Goal: Task Accomplishment & Management: Complete application form

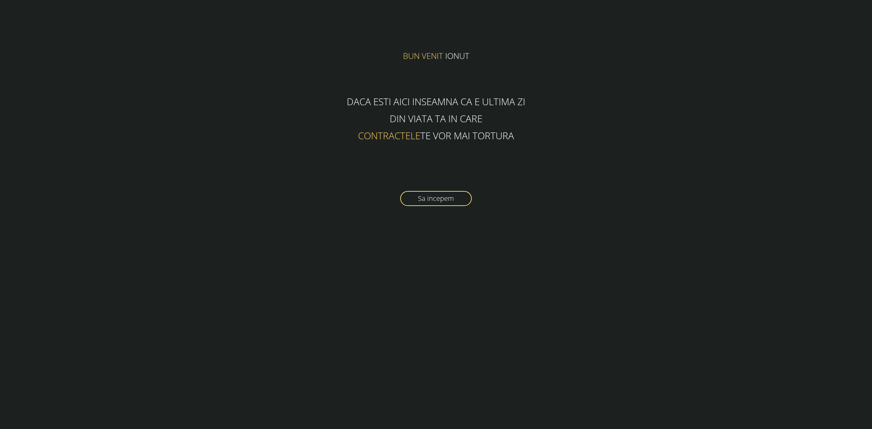
click at [446, 198] on link "Sa incepem" at bounding box center [436, 198] width 72 height 15
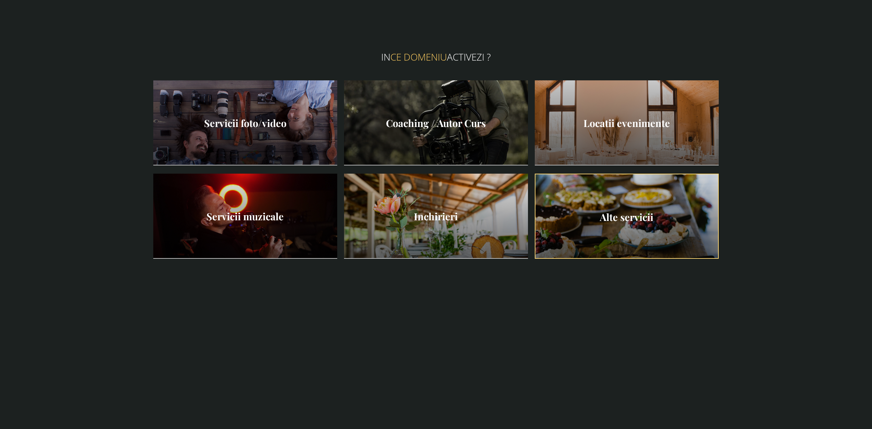
click at [605, 222] on h1 "Alte servicii" at bounding box center [627, 216] width 183 height 85
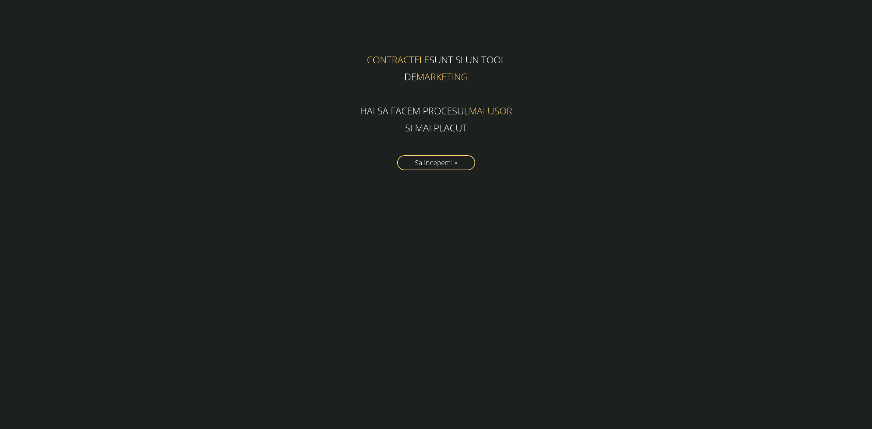
click at [446, 162] on link "Sa incepem! »" at bounding box center [436, 162] width 78 height 15
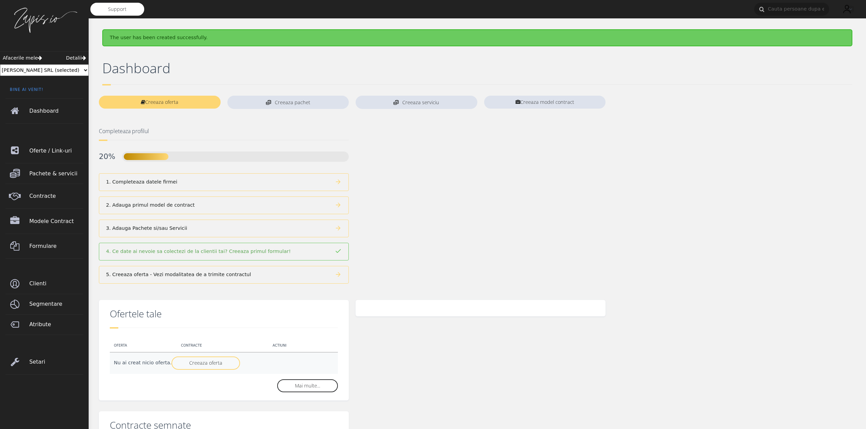
click at [209, 181] on link "1. Completeaza datele firmei" at bounding box center [224, 182] width 250 height 18
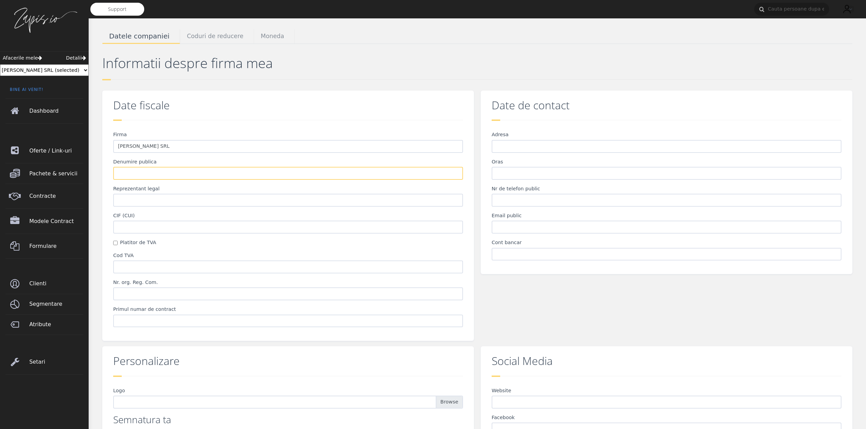
click at [163, 178] on input "Denumire publica" at bounding box center [288, 173] width 350 height 13
click at [303, 175] on input "Denumire publica" at bounding box center [288, 173] width 350 height 13
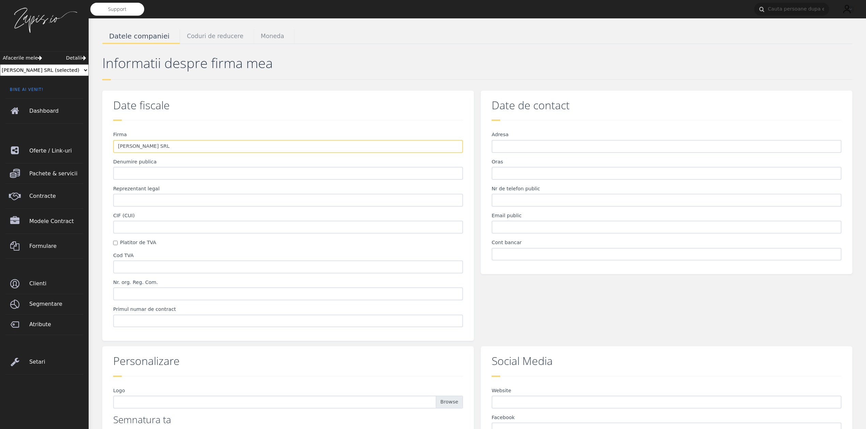
click at [243, 146] on input "John&John SRL" at bounding box center [288, 146] width 350 height 13
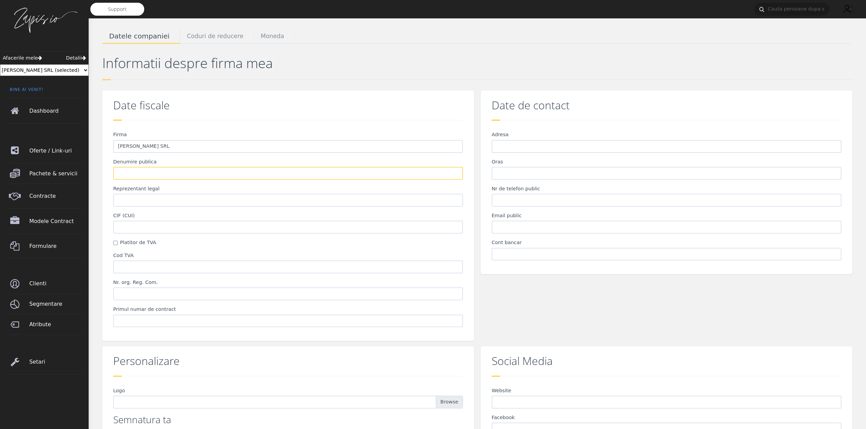
click at [184, 176] on input "Denumire publica" at bounding box center [288, 173] width 350 height 13
paste input "John&John SRL"
type input "John&John SRL"
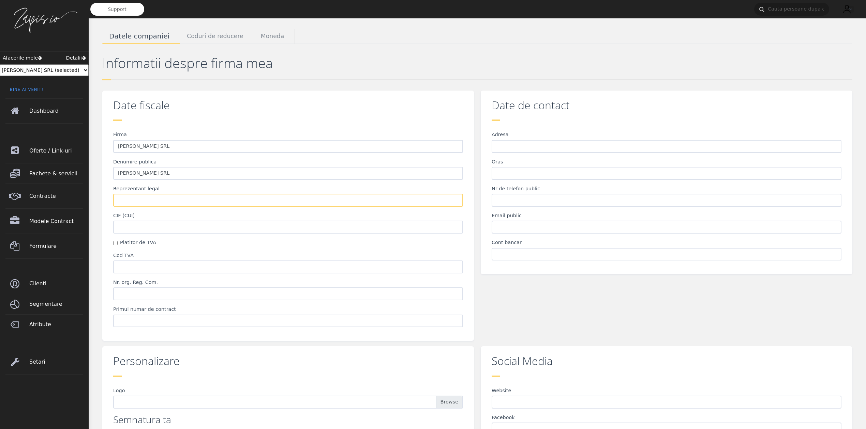
click at [147, 200] on input "Reprezentant legal" at bounding box center [288, 200] width 350 height 13
type input "[PERSON_NAME]"
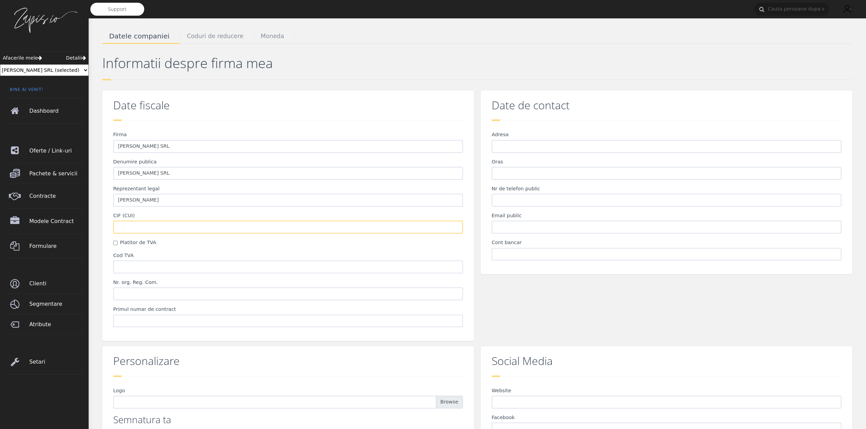
click at [128, 228] on input "CIF (CUI)" at bounding box center [288, 227] width 350 height 13
type input "2"
type input "2223567"
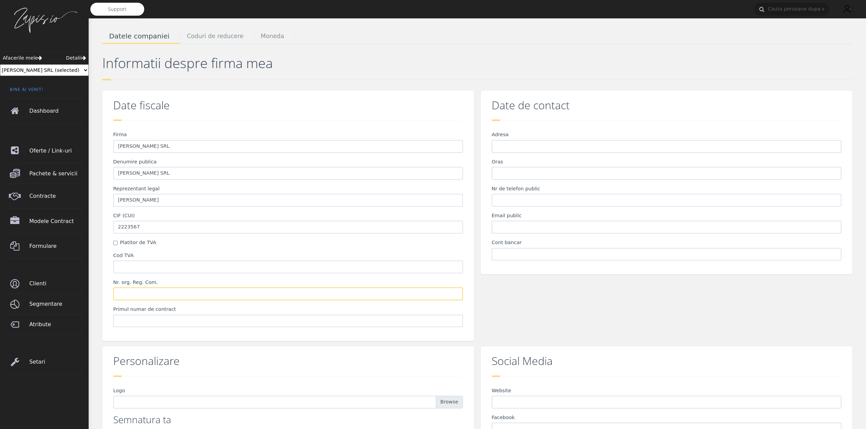
click at [160, 292] on input "Nr. org. Reg. Com." at bounding box center [288, 294] width 350 height 13
type input "F55/22/2015"
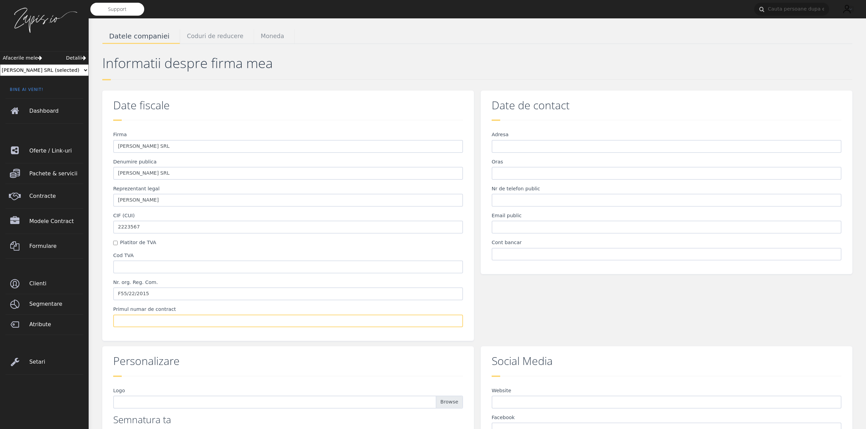
click at [136, 319] on input "Primul numar de contract" at bounding box center [288, 321] width 350 height 13
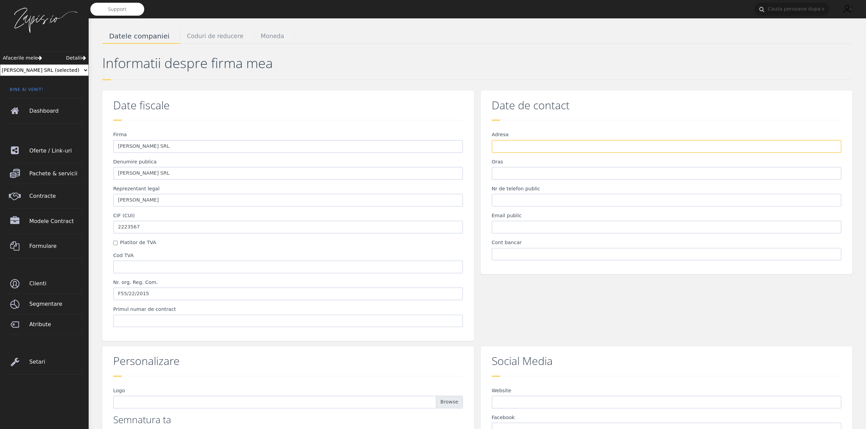
click at [505, 148] on input "Adresa" at bounding box center [666, 146] width 350 height 13
type input "Acolo nr 14"
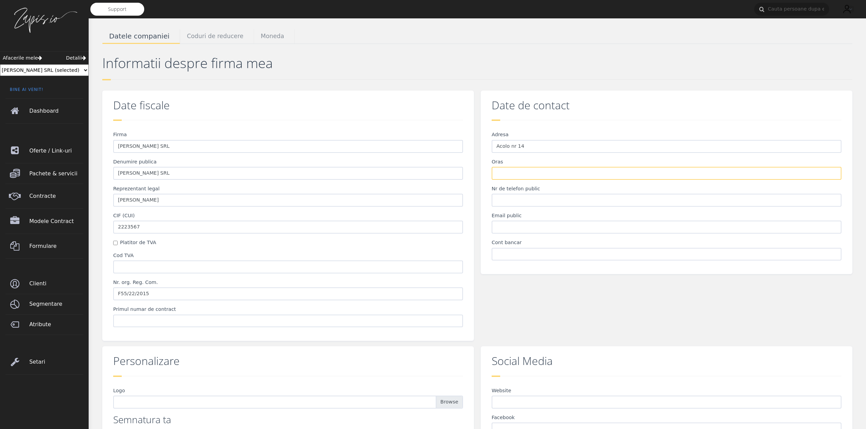
click at [509, 174] on input "Oras" at bounding box center [666, 173] width 350 height 13
type input "Bucuresti"
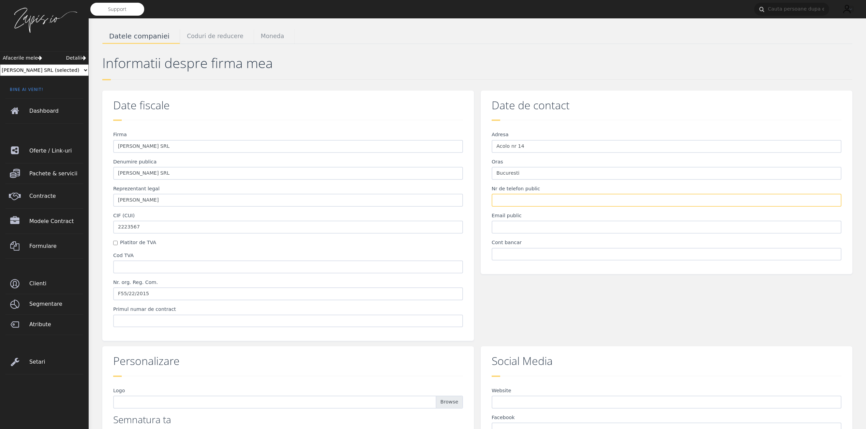
click at [507, 198] on input "Nr de telefon public" at bounding box center [666, 200] width 350 height 13
type input "0779999999"
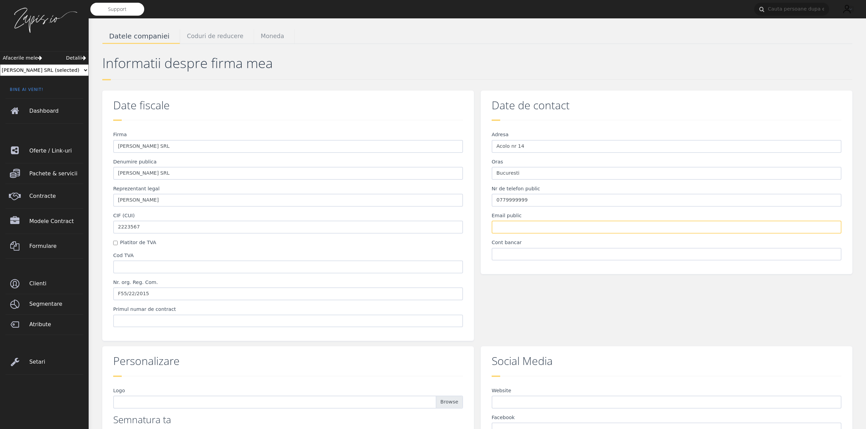
click at [505, 227] on input "Email public" at bounding box center [666, 227] width 350 height 13
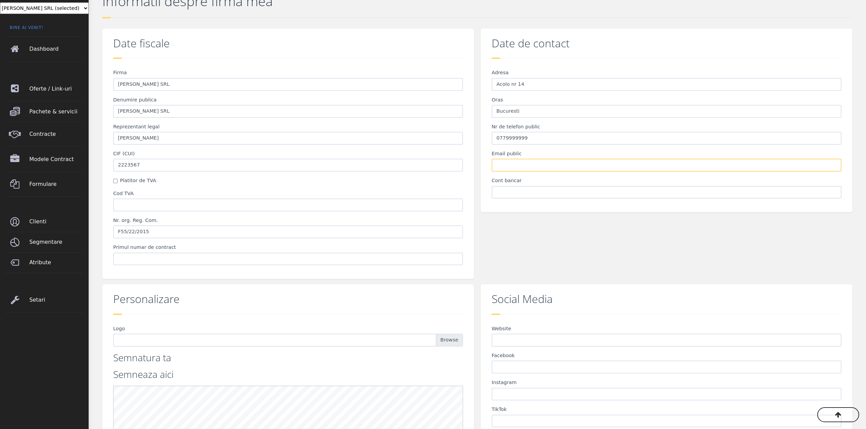
scroll to position [63, 0]
type input "[EMAIL_ADDRESS][DOMAIN_NAME]"
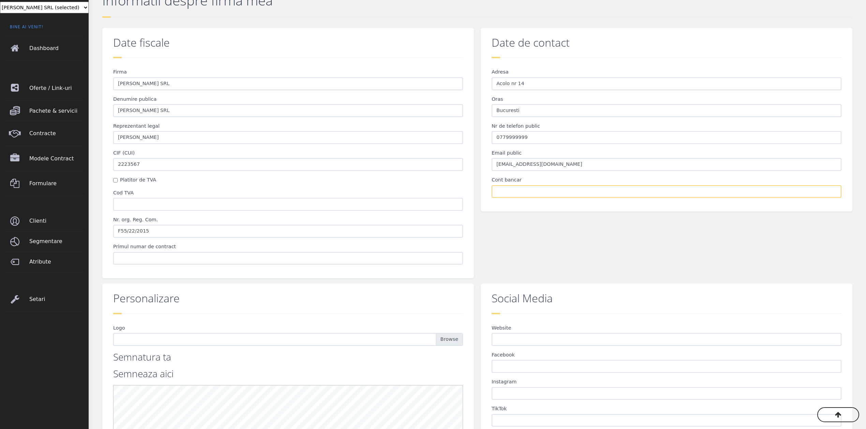
click at [527, 191] on input "Cont bancar" at bounding box center [666, 191] width 350 height 13
type input "RO55INGBxxxxxxxxxxxxxxxxxxxxxxxxxxxxxxxxx"
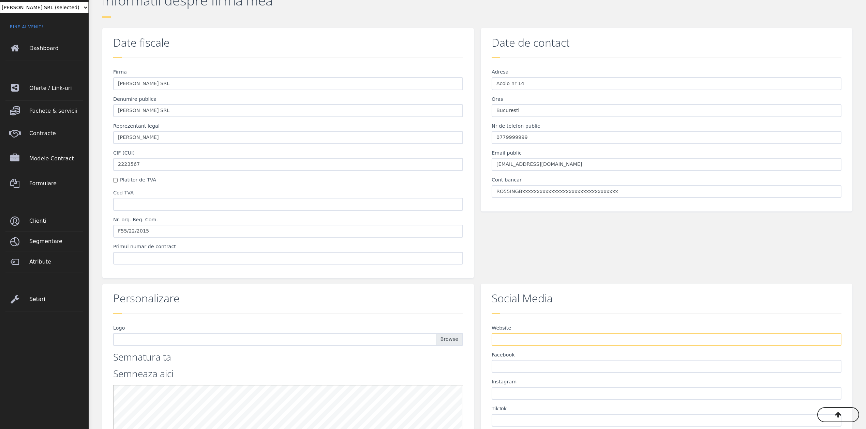
click at [507, 340] on input "Website" at bounding box center [666, 339] width 350 height 13
paste input "[URL][DOMAIN_NAME]"
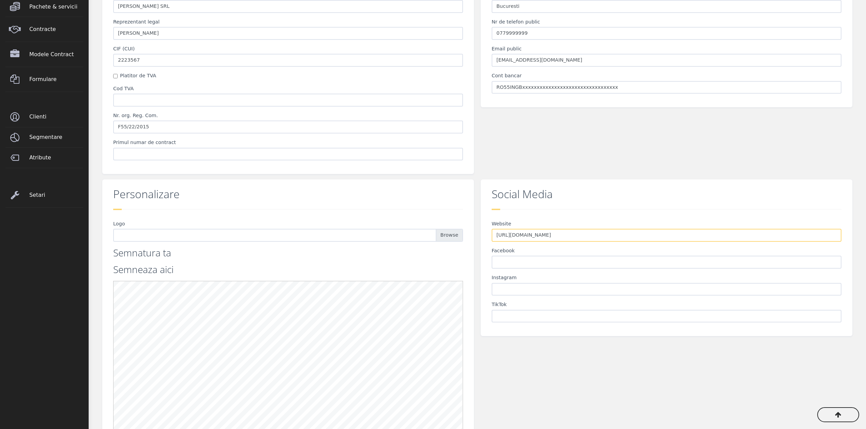
scroll to position [168, 0]
type input "[URL][DOMAIN_NAME]"
click at [452, 232] on input "Logo" at bounding box center [288, 234] width 350 height 13
type input "C:\fakepath\557ee892-2349-436d-a8ed-657ddf0331dd_thumb.jpg"
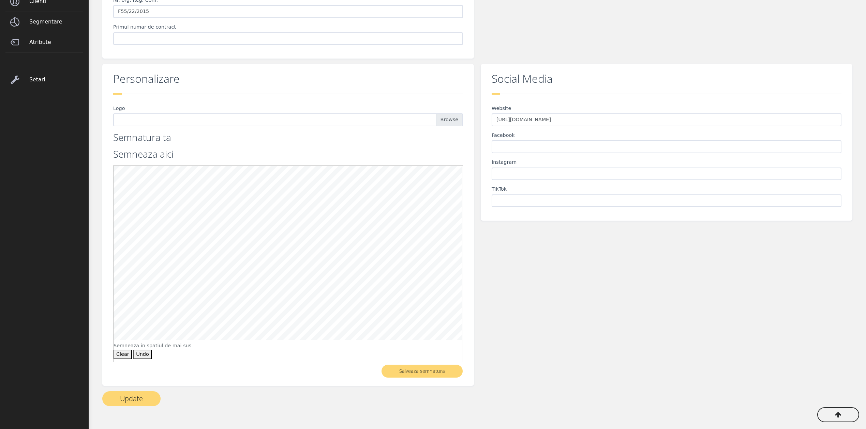
scroll to position [282, 0]
click at [130, 397] on button "Update" at bounding box center [131, 400] width 58 height 15
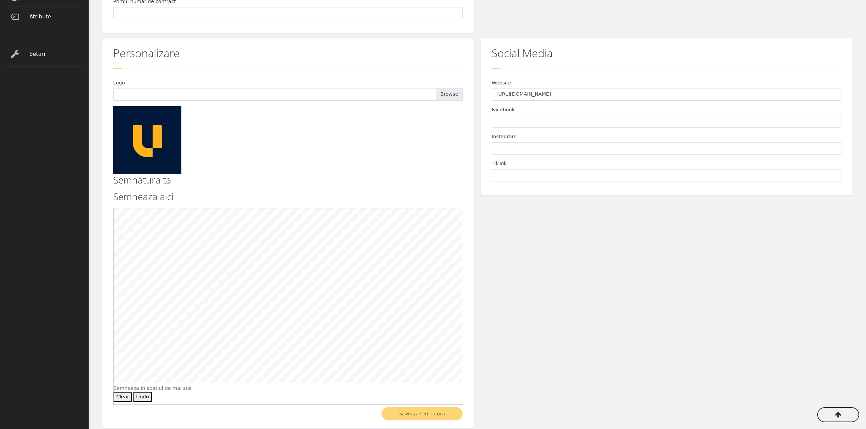
scroll to position [351, 0]
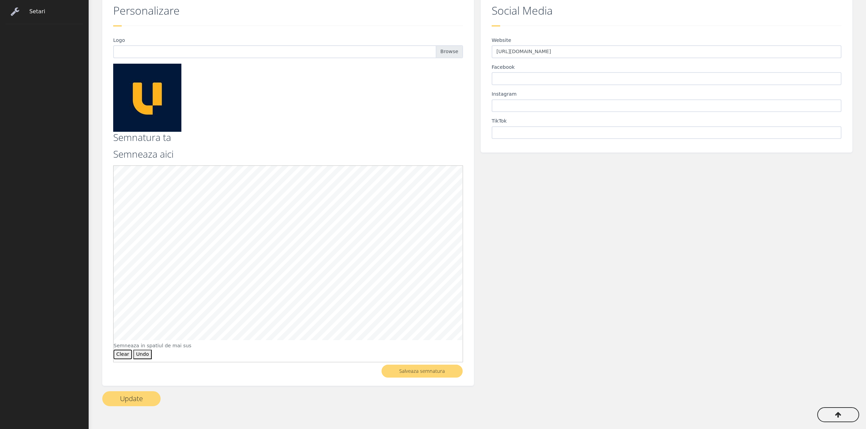
click at [118, 352] on button "Clear" at bounding box center [122, 355] width 18 height 10
click at [135, 397] on button "Update" at bounding box center [131, 399] width 58 height 15
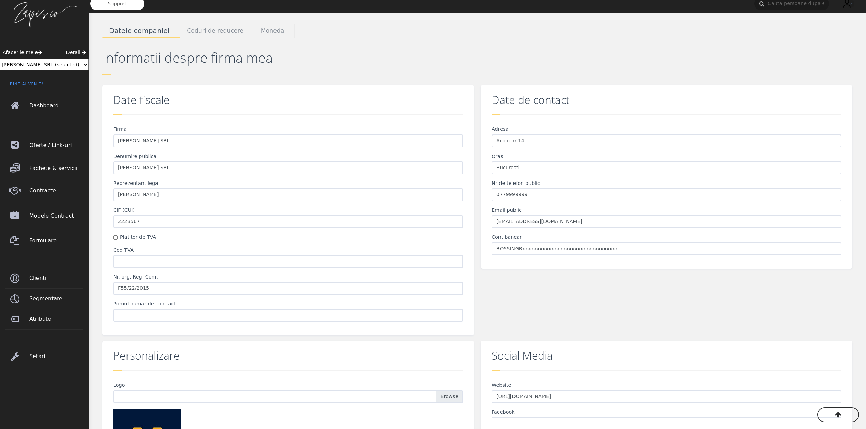
scroll to position [5, 0]
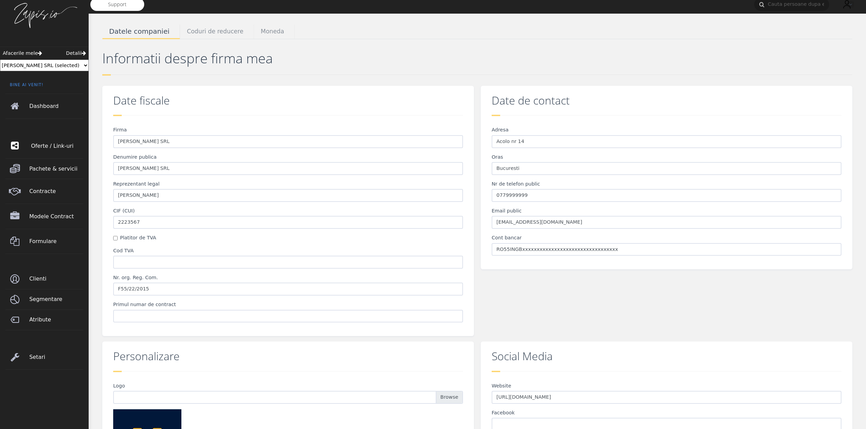
click at [45, 147] on span "Oferte / Link-uri" at bounding box center [58, 146] width 54 height 19
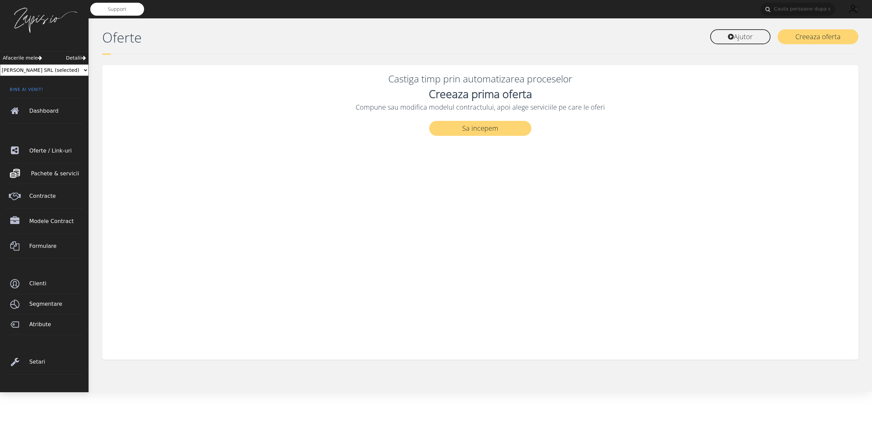
click at [50, 174] on span "Pachete & servicii" at bounding box center [58, 173] width 54 height 19
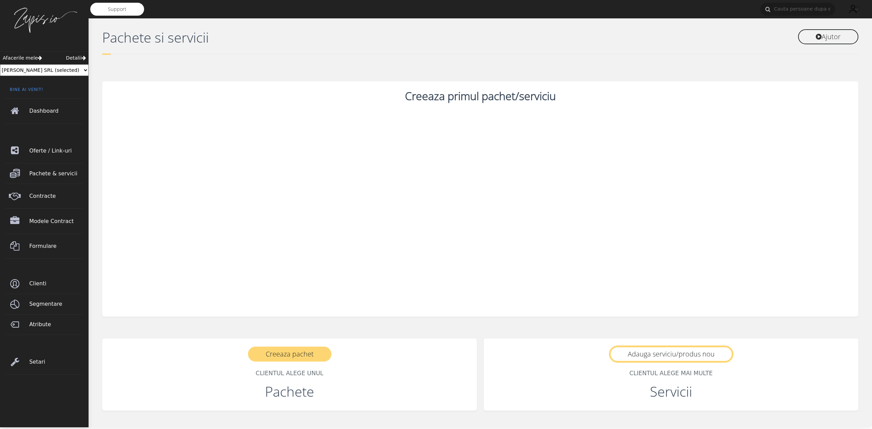
click at [659, 352] on link "Adauga serviciu/produs nou" at bounding box center [671, 354] width 122 height 15
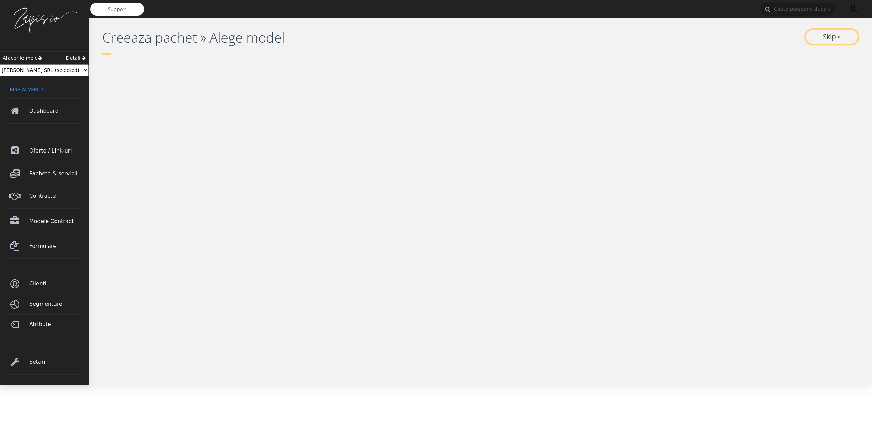
click at [820, 40] on link "Skip »" at bounding box center [832, 36] width 53 height 15
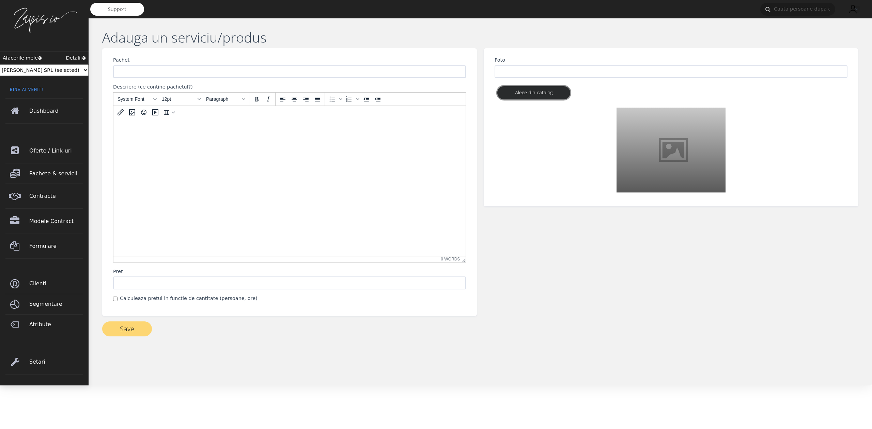
click at [543, 94] on link "Alege din catalog" at bounding box center [534, 92] width 73 height 13
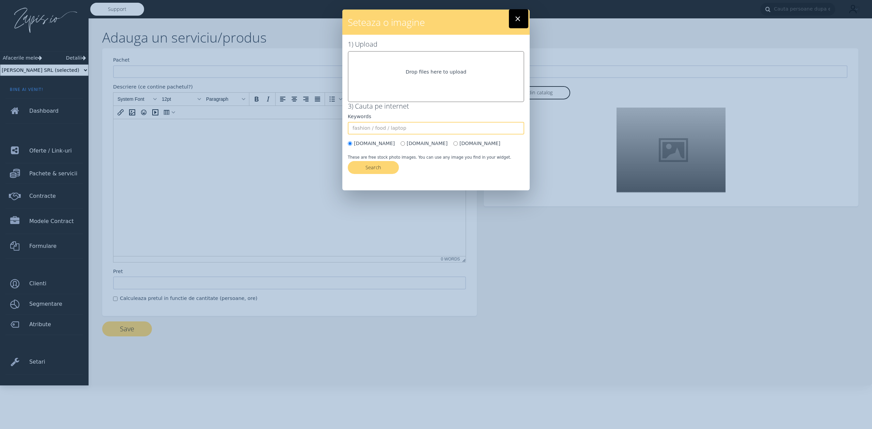
click at [427, 131] on input "text" at bounding box center [436, 128] width 177 height 13
type input "candy"
click at [367, 166] on button "Search" at bounding box center [373, 167] width 51 height 13
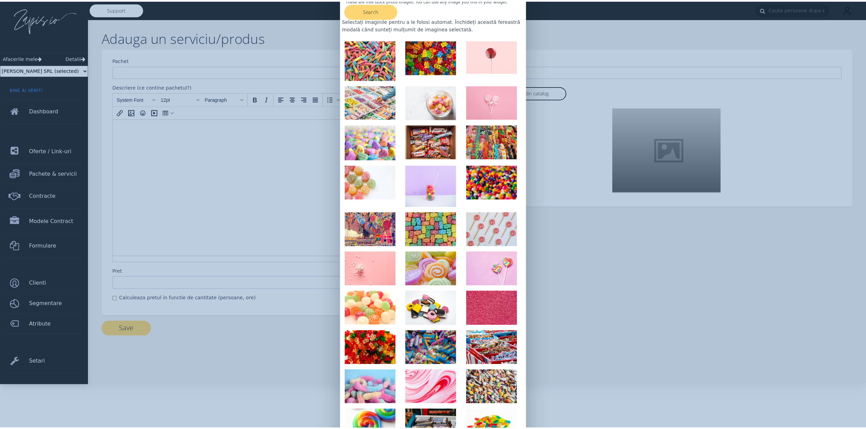
scroll to position [157, 0]
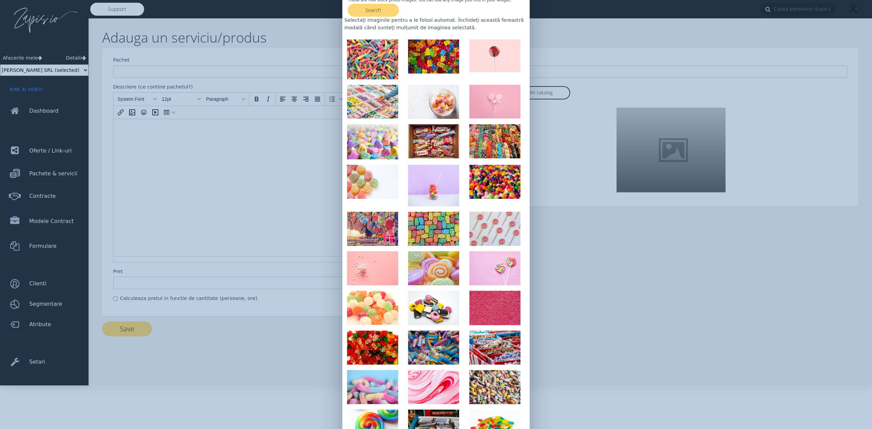
click at [436, 267] on img at bounding box center [433, 269] width 51 height 34
type input "https://images.unsplash.com/photo-1633158832466-be592c721217?crop=entropy&cs=ti…"
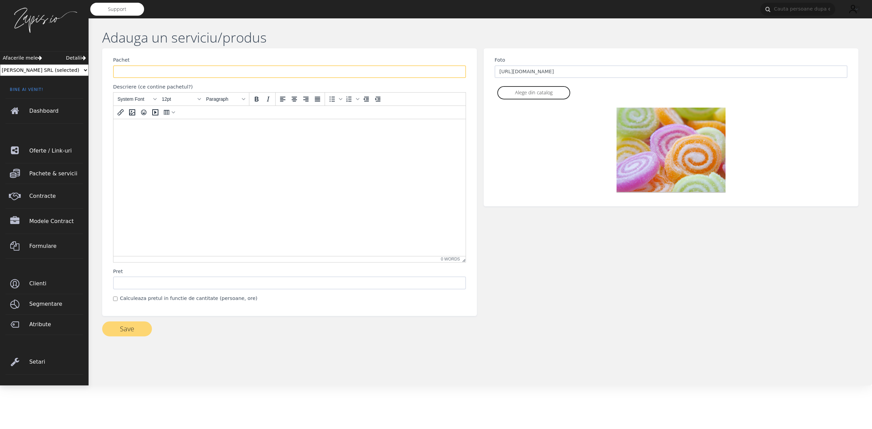
click at [184, 75] on input "Pachet" at bounding box center [289, 71] width 353 height 13
type input "Spirale"
click at [171, 298] on label "Calculeaza pretul in functie de cantitate (persoane, ore)" at bounding box center [189, 298] width 138 height 7
click at [118, 298] on input "Calculeaza pretul in functie de cantitate (persoane, ore)" at bounding box center [115, 299] width 4 height 4
checkbox input "true"
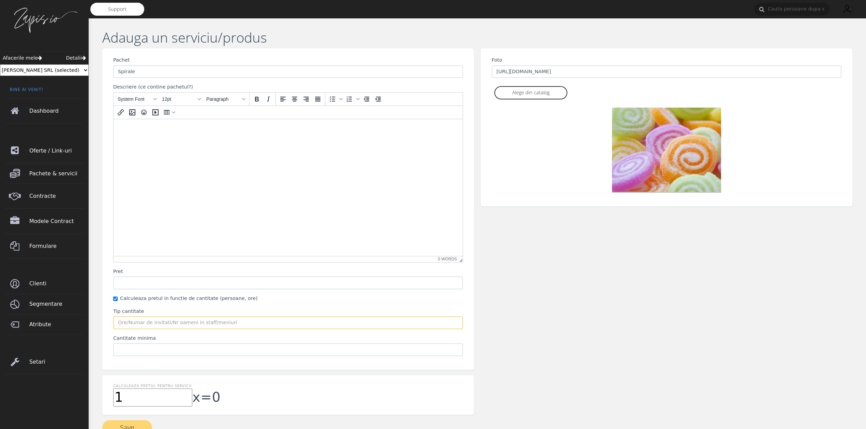
click at [156, 321] on input "Tip cantitate" at bounding box center [288, 323] width 350 height 13
type input "buc"
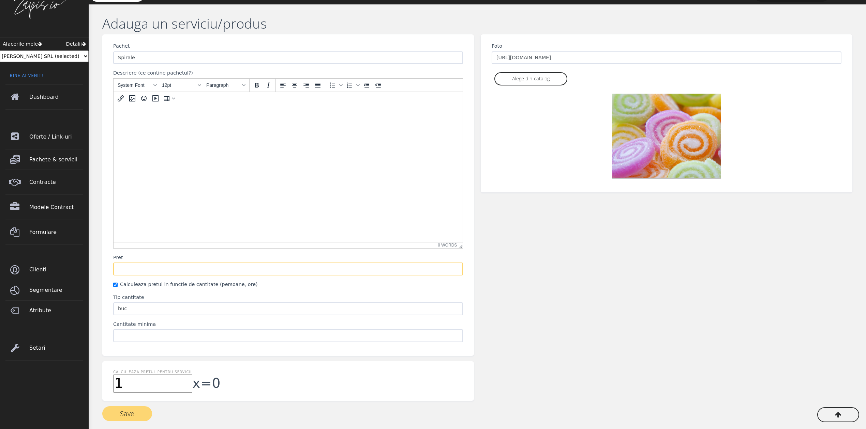
click at [234, 272] on input "Pret" at bounding box center [288, 269] width 350 height 13
type input "50"
click at [122, 409] on button "Save" at bounding box center [127, 414] width 50 height 15
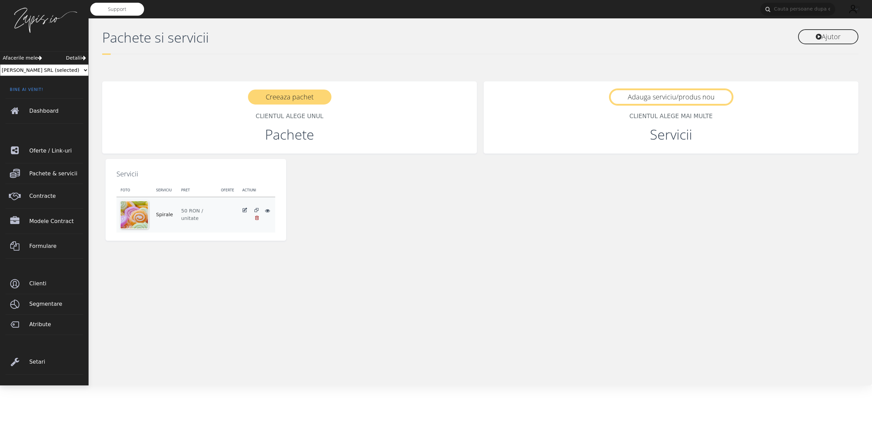
click at [653, 97] on link "Adauga serviciu/produs nou" at bounding box center [671, 97] width 122 height 15
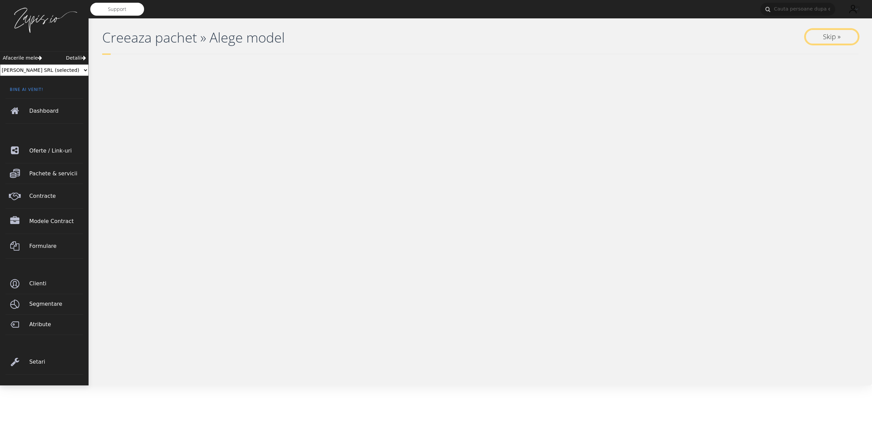
click at [837, 29] on link "Skip »" at bounding box center [832, 36] width 53 height 15
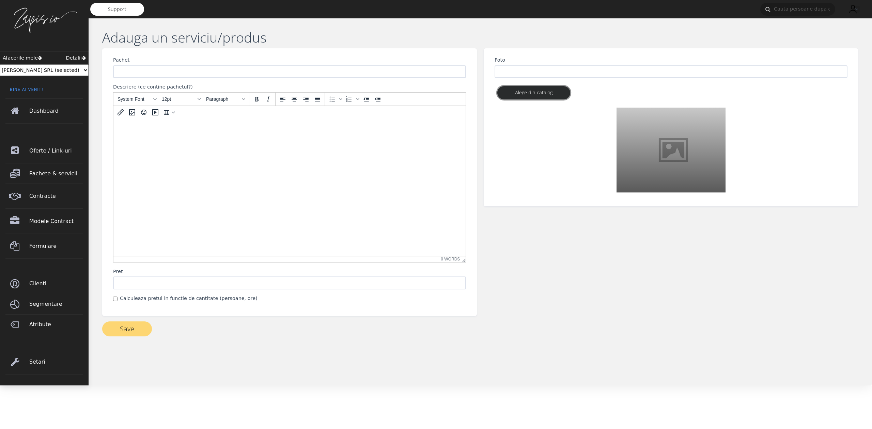
click at [536, 94] on link "Alege din catalog" at bounding box center [534, 92] width 73 height 13
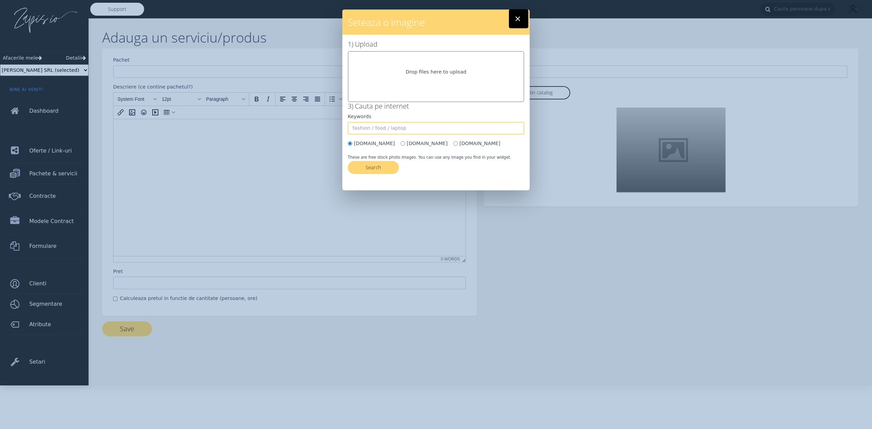
click at [408, 130] on input "text" at bounding box center [436, 128] width 177 height 13
type input "[PERSON_NAME]"
click at [368, 165] on button "Search" at bounding box center [373, 167] width 51 height 13
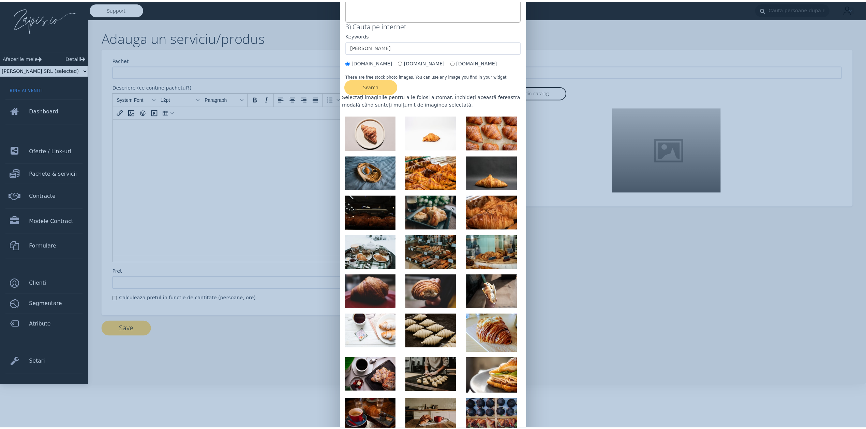
scroll to position [82, 0]
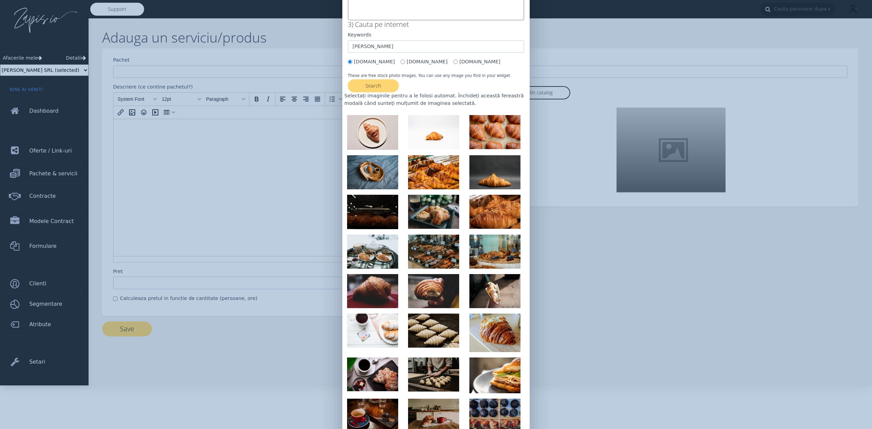
click at [427, 326] on img at bounding box center [433, 331] width 51 height 34
type input "https://images.unsplash.com/photo-1677406906690-eef3e0dfdcb1?crop=entropy&cs=ti…"
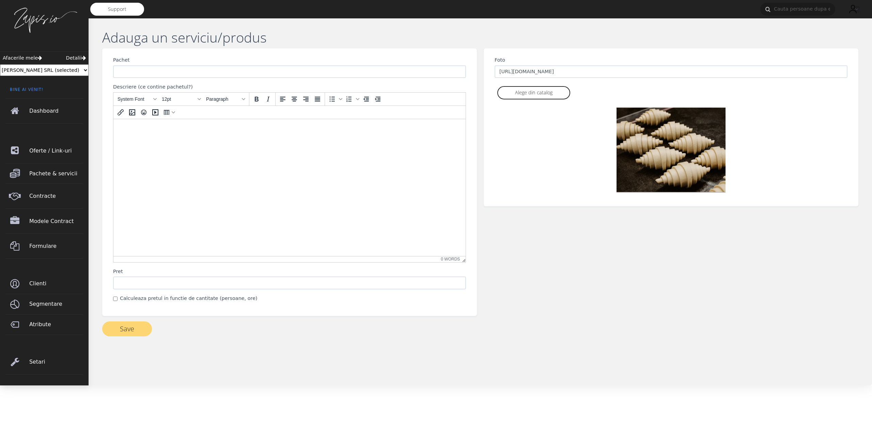
click at [169, 295] on label "Calculeaza pretul in functie de cantitate (persoane, ore)" at bounding box center [189, 298] width 138 height 7
click at [118, 297] on input "Calculeaza pretul in functie de cantitate (persoane, ore)" at bounding box center [115, 299] width 4 height 4
checkbox input "true"
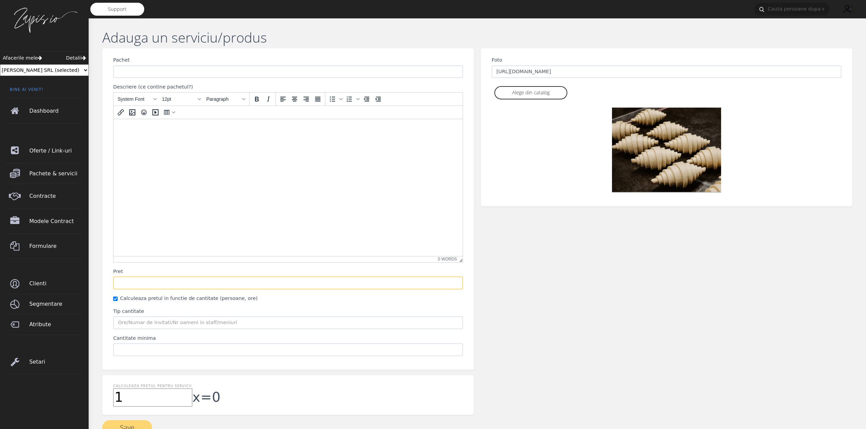
click at [179, 284] on input "Pret" at bounding box center [288, 283] width 350 height 13
type input "20"
click at [297, 408] on div "Calculeaza pretul pentru servicii 1 x = 0" at bounding box center [287, 396] width 371 height 40
click at [126, 423] on button "Save" at bounding box center [127, 428] width 50 height 15
click at [173, 74] on input "Pachet" at bounding box center [288, 71] width 350 height 13
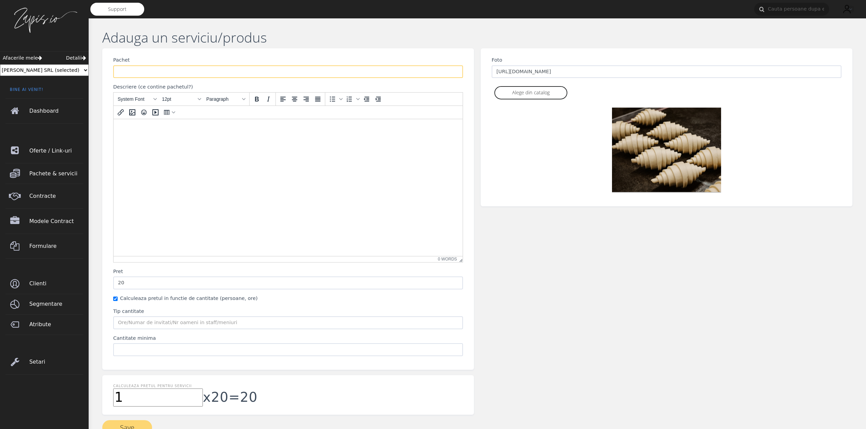
paste input "croissant"
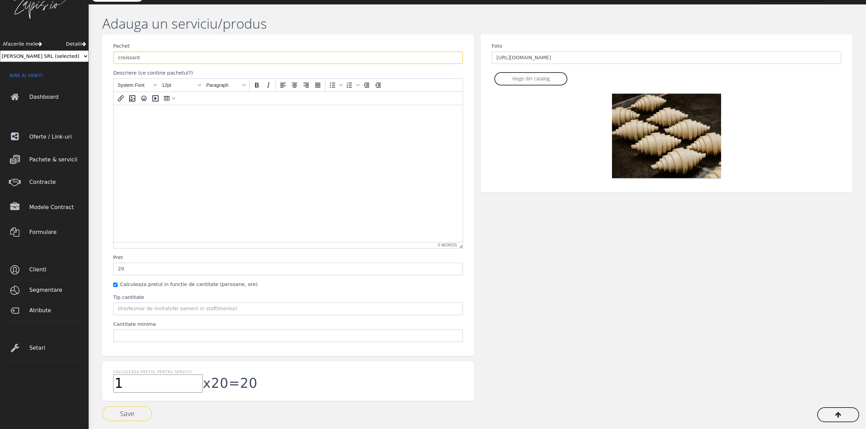
type input "croissant"
click at [123, 411] on button "Save" at bounding box center [127, 414] width 50 height 15
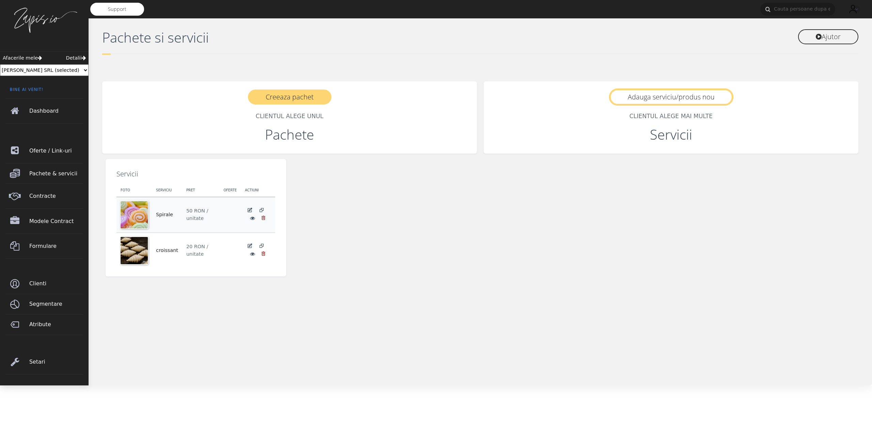
click at [666, 97] on link "Adauga serviciu/produs nou" at bounding box center [671, 97] width 122 height 15
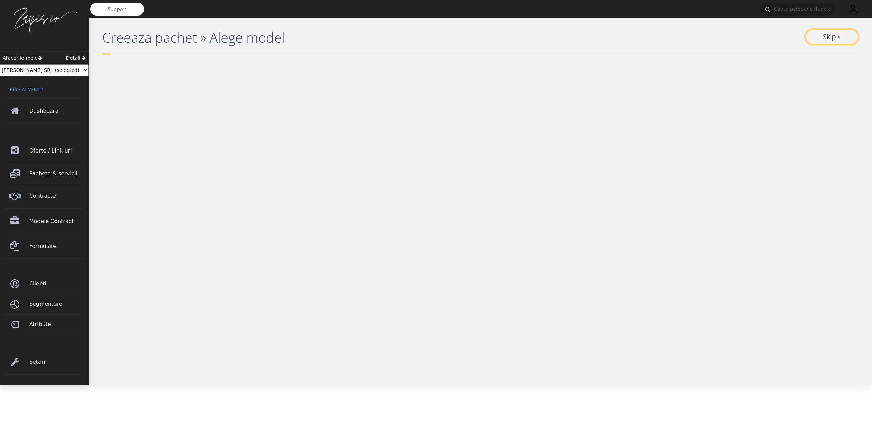
click at [832, 39] on link "Skip »" at bounding box center [832, 36] width 53 height 15
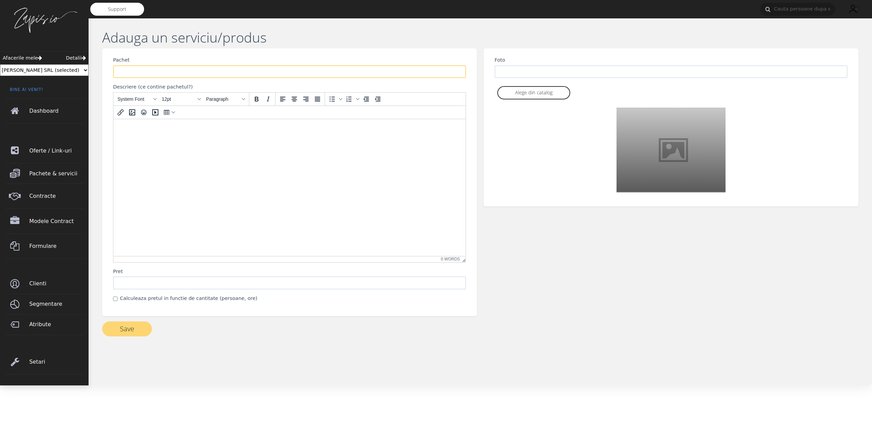
click at [286, 72] on input "Pachet" at bounding box center [289, 71] width 353 height 13
click at [527, 90] on link "Alege din catalog" at bounding box center [534, 92] width 73 height 13
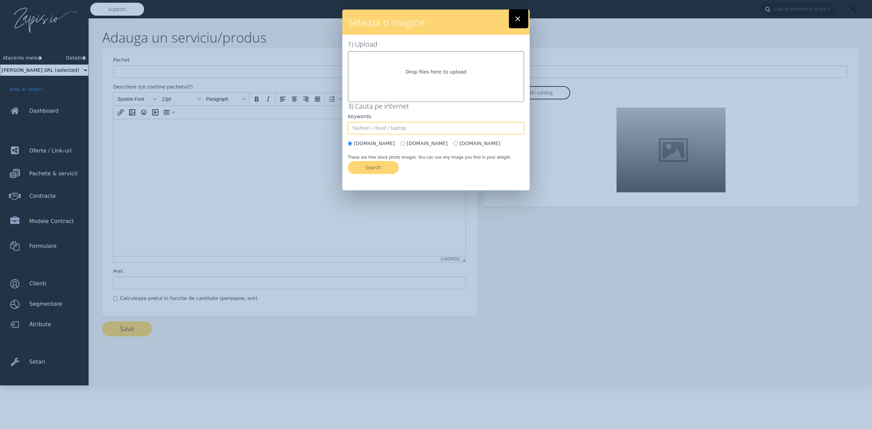
click at [431, 131] on input "text" at bounding box center [436, 128] width 177 height 13
type input "protein bar"
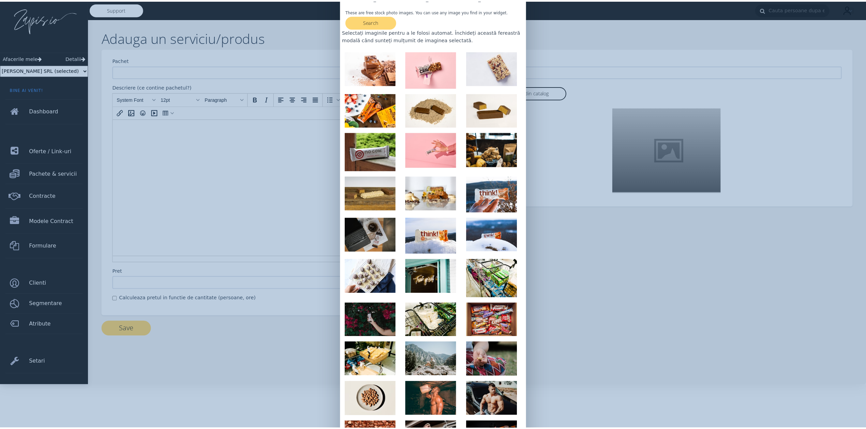
scroll to position [146, 0]
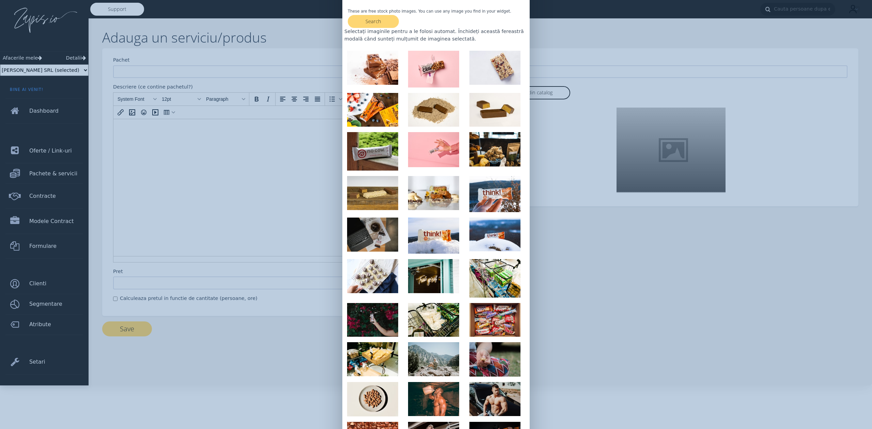
click at [431, 64] on img at bounding box center [433, 69] width 51 height 36
type input "https://images.unsplash.com/photo-1621057621391-7ed446a24b41?crop=entropy&cs=ti…"
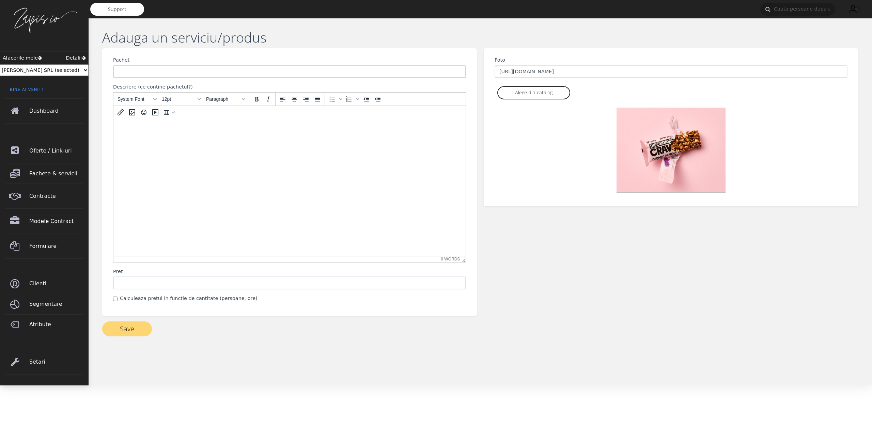
click at [162, 72] on input "Pachet" at bounding box center [289, 71] width 353 height 13
type input "Crunch Bar"
click at [124, 298] on label "Calculeaza pretul in functie de cantitate (persoane, ore)" at bounding box center [189, 298] width 138 height 7
click at [118, 298] on input "Calculeaza pretul in functie de cantitate (persoane, ore)" at bounding box center [115, 299] width 4 height 4
checkbox input "true"
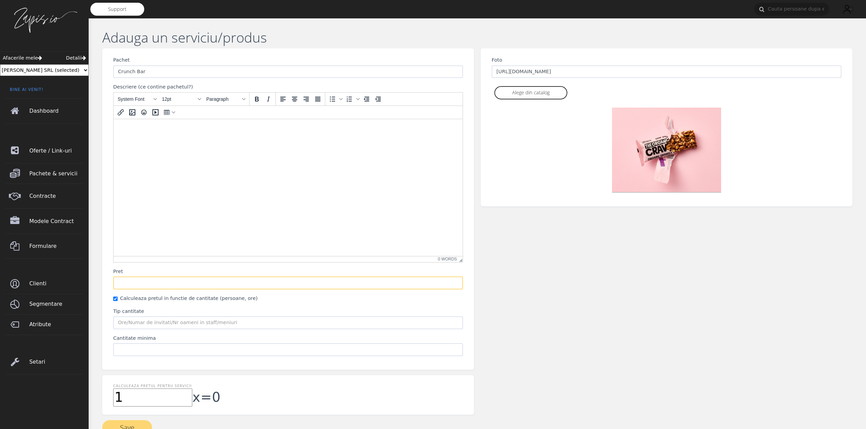
click at [141, 283] on input "Pret" at bounding box center [288, 283] width 350 height 13
click at [99, 336] on div "Pachet Crunch Bar Descriere (ce contine pachetul?) System Font 12pt Paragraph T…" at bounding box center [288, 211] width 378 height 327
click at [146, 322] on input "Tip cantitate" at bounding box center [288, 323] width 350 height 13
click at [150, 283] on input "Pret" at bounding box center [288, 283] width 350 height 13
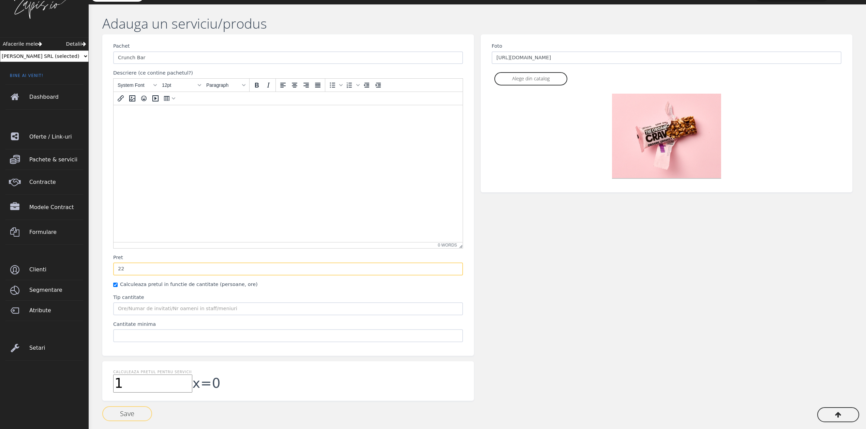
type input "22"
click at [124, 414] on button "Save" at bounding box center [127, 414] width 50 height 15
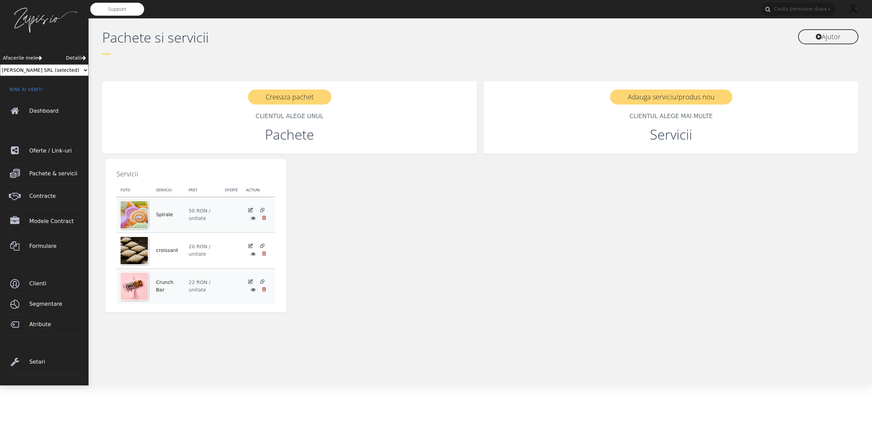
drag, startPoint x: 449, startPoint y: 311, endPoint x: 371, endPoint y: 316, distance: 77.2
click at [371, 316] on div "Servicii Foto Serviciu Pret Oferte actiuni" at bounding box center [290, 246] width 382 height 175
click at [40, 250] on span "Formulare" at bounding box center [58, 246] width 54 height 19
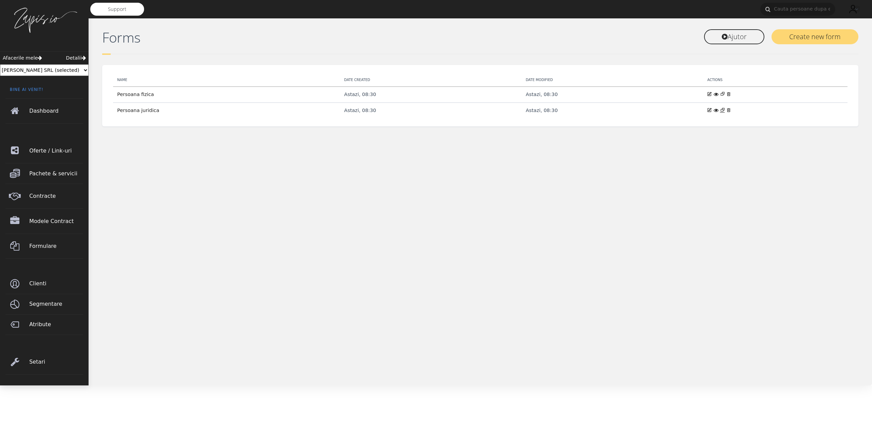
click at [720, 110] on icon at bounding box center [722, 109] width 5 height 5
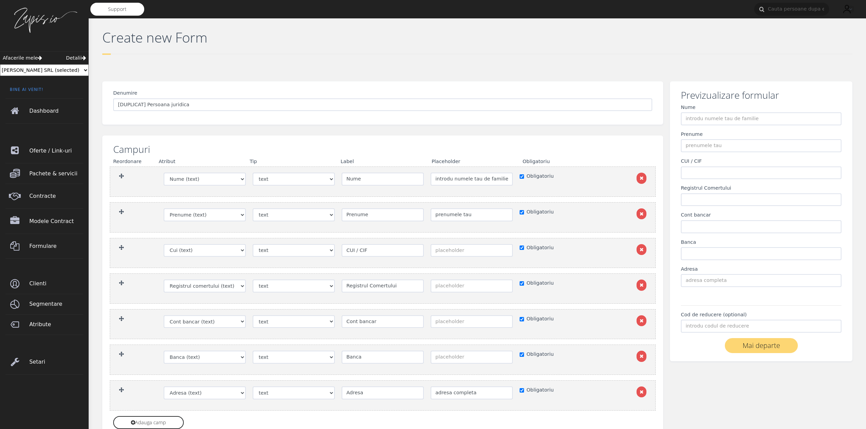
scroll to position [57, 0]
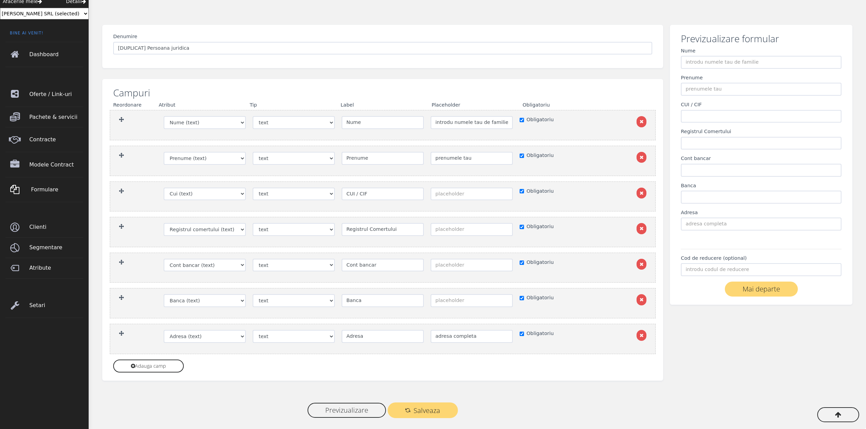
click at [35, 192] on span "Formulare" at bounding box center [58, 189] width 54 height 19
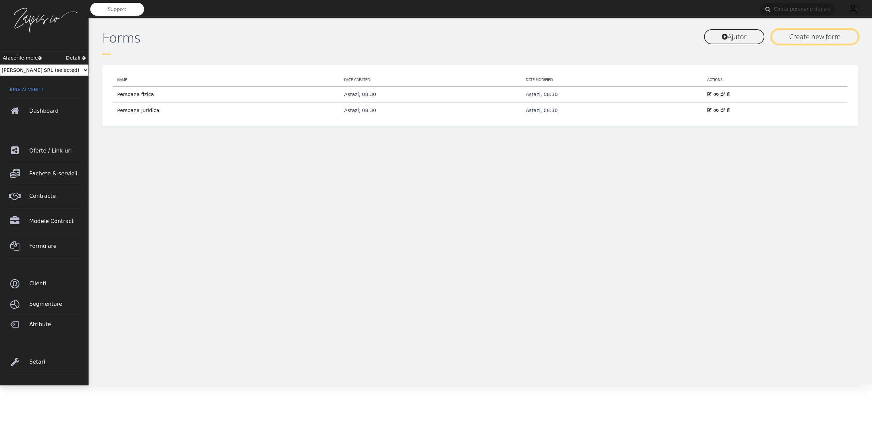
click at [811, 38] on link "Create new form" at bounding box center [815, 36] width 87 height 15
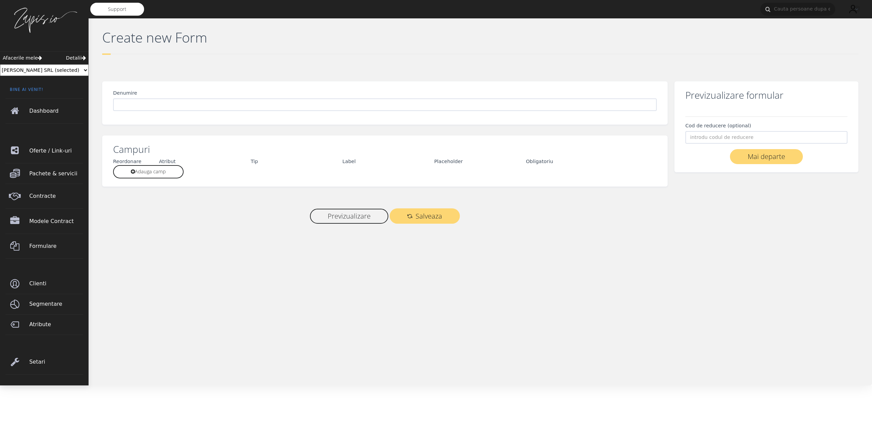
click at [157, 299] on div "Support Ionut Modifica parola" at bounding box center [481, 193] width 784 height 386
click at [163, 170] on link "Adauga camp" at bounding box center [148, 171] width 71 height 13
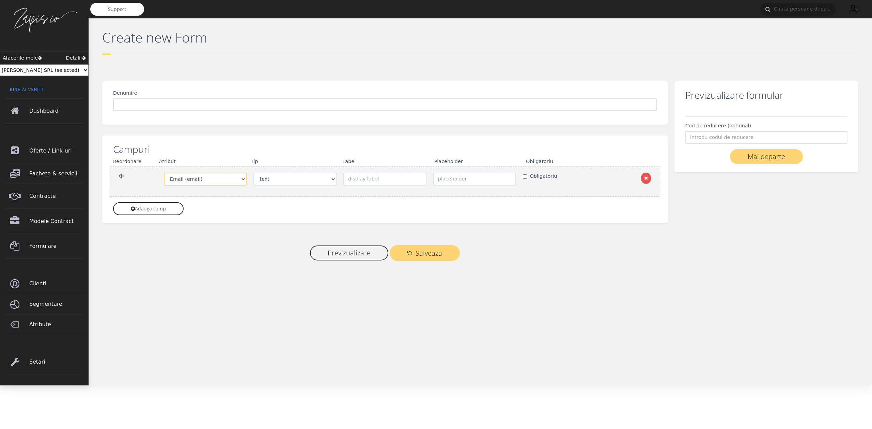
click at [194, 181] on select "Email (email) Prenume (text) Nume (text) Telefon (text) Ci cnp (text) Ci serie …" at bounding box center [205, 179] width 83 height 13
select select "12671"
click at [164, 173] on select "Email (email) Prenume (text) Nume (text) Telefon (text) Ci cnp (text) Ci serie …" at bounding box center [205, 179] width 83 height 13
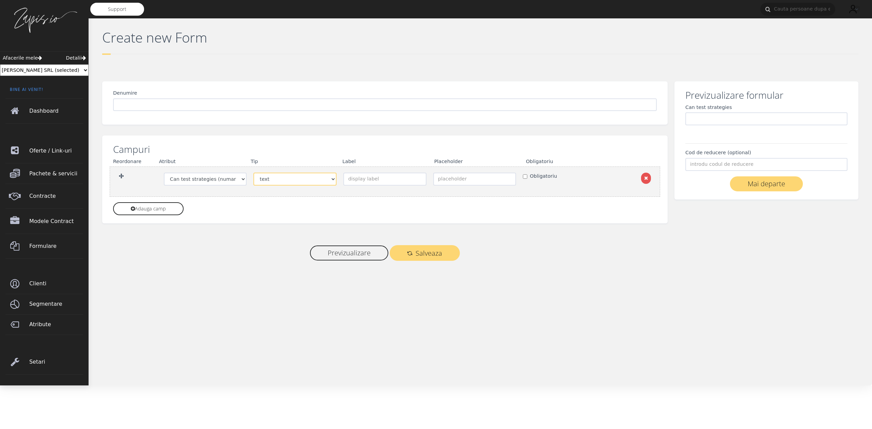
click at [306, 180] on select "text email radio textarea number date checkbox dropdown dropdown - multiple cho…" at bounding box center [295, 179] width 83 height 13
click at [532, 178] on label "Obligatoriu" at bounding box center [543, 176] width 27 height 7
click at [528, 178] on input "Obligatoriu" at bounding box center [525, 176] width 4 height 4
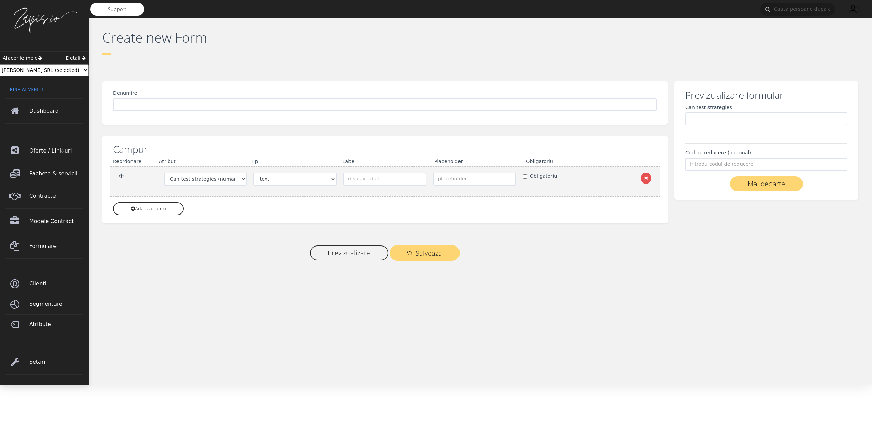
checkbox input "true"
click at [315, 181] on select "text email radio textarea number date checkbox dropdown dropdown - multiple cho…" at bounding box center [295, 179] width 83 height 13
select select "dropdown-multiple"
click at [254, 173] on select "text email radio textarea number date checkbox dropdown dropdown - multiple cho…" at bounding box center [295, 179] width 83 height 13
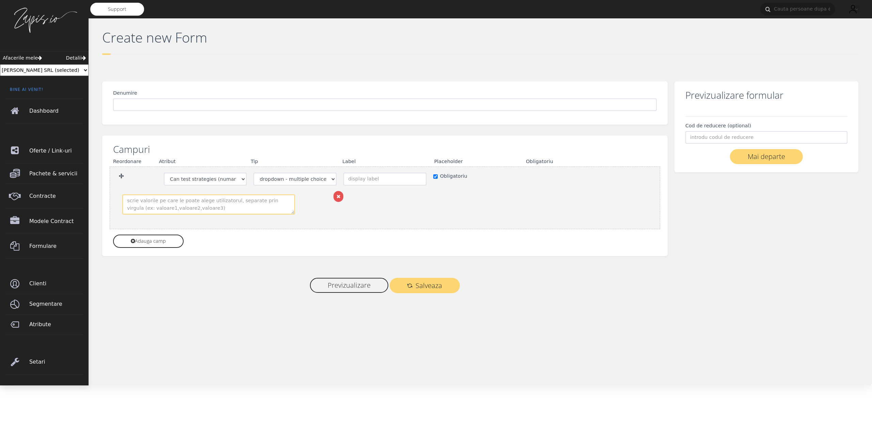
click at [234, 205] on textarea at bounding box center [208, 205] width 173 height 20
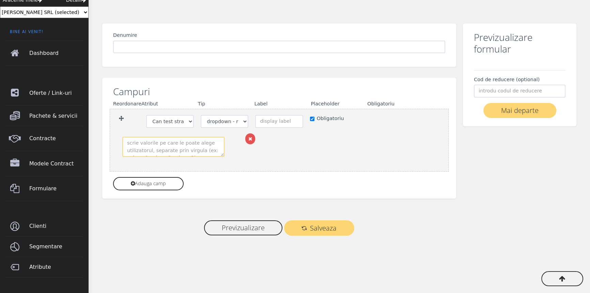
scroll to position [60, 0]
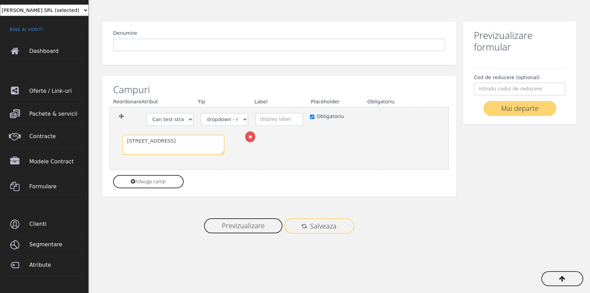
type textarea "Locatia 1, Locatia 2, Locatia 3"
click at [331, 226] on span "Salveaza" at bounding box center [323, 226] width 27 height 7
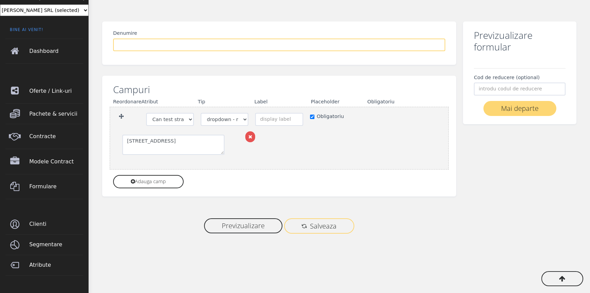
select select
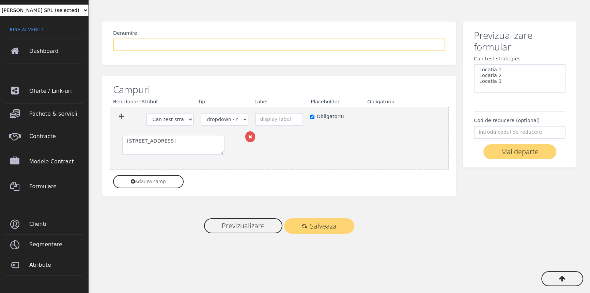
click at [173, 46] on input "Denumire" at bounding box center [279, 45] width 332 height 13
type input "Alege Locatie"
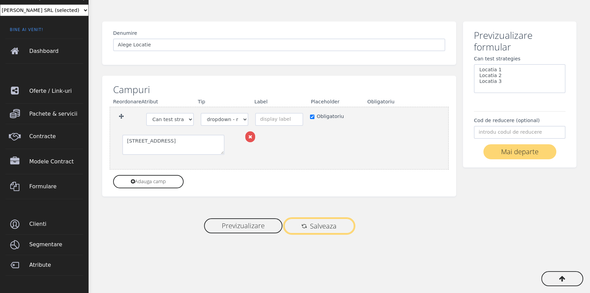
click at [321, 226] on span "Salveaza" at bounding box center [323, 226] width 27 height 7
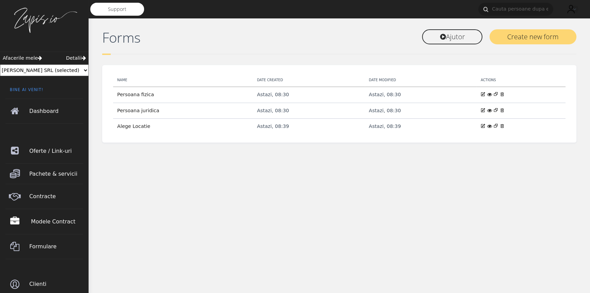
click at [42, 220] on span "Modele Contract" at bounding box center [58, 221] width 54 height 19
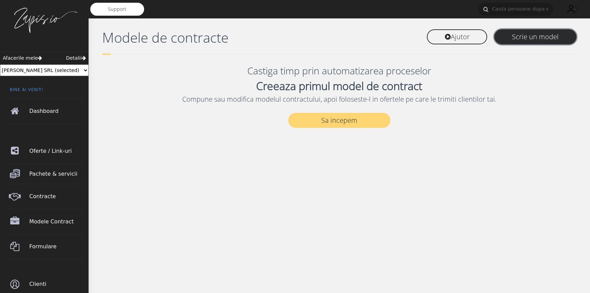
click at [517, 39] on link "Scrie un model" at bounding box center [536, 36] width 82 height 15
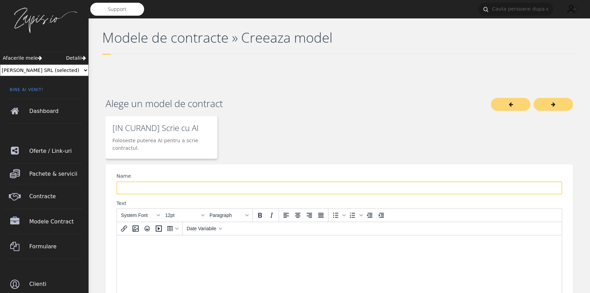
click at [229, 187] on input "Name" at bounding box center [340, 187] width 446 height 13
type input "Anexa Comanda"
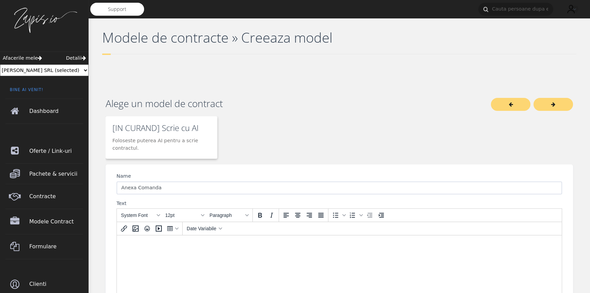
click at [161, 254] on html at bounding box center [339, 244] width 445 height 18
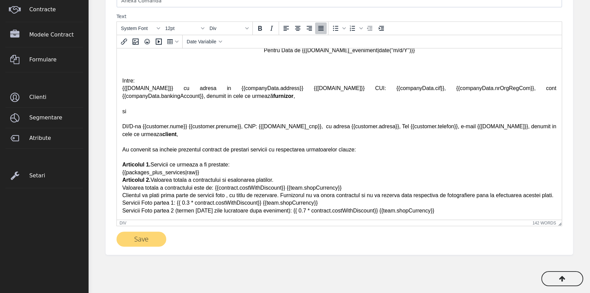
scroll to position [197, 0]
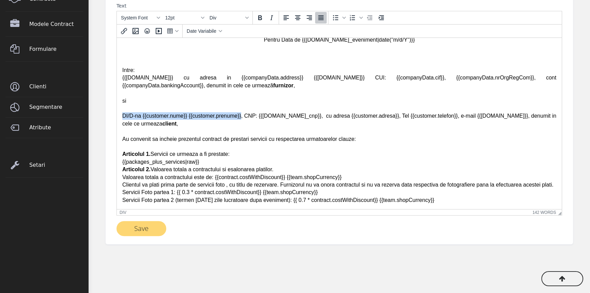
drag, startPoint x: 122, startPoint y: 116, endPoint x: 242, endPoint y: 117, distance: 119.3
click at [242, 117] on div "DI/D-na {{customer.nume}} {{customer.prenume}}, CNP: {{[DOMAIN_NAME]_cnp}}, cu …" at bounding box center [339, 116] width 434 height 23
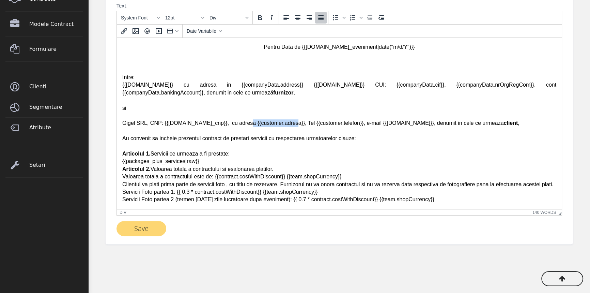
drag, startPoint x: 234, startPoint y: 123, endPoint x: 279, endPoint y: 122, distance: 45.3
click at [279, 122] on div "Gigel SRL, CNP: {{[DOMAIN_NAME]_cnp}}, cu adresa {{customer.adresa}}, Tel {{cus…" at bounding box center [339, 119] width 434 height 15
drag, startPoint x: 259, startPoint y: 124, endPoint x: 305, endPoint y: 122, distance: 45.7
click at [305, 122] on div "Gigel SRL, CNP: {{[DOMAIN_NAME]_cnp}}, cu adresa Acolo, Tel {{customer.telefon}…" at bounding box center [339, 119] width 434 height 15
drag, startPoint x: 161, startPoint y: 124, endPoint x: 170, endPoint y: 124, distance: 8.5
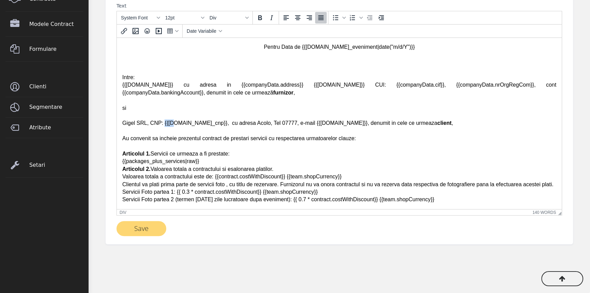
click at [170, 124] on div "Gigel SRL, CNP: {{[DOMAIN_NAME]_cnp}}, cu adresa Acolo, Tel 07777, e-mail {{[DO…" at bounding box center [339, 119] width 434 height 15
drag, startPoint x: 147, startPoint y: 123, endPoint x: 206, endPoint y: 121, distance: 58.7
click at [206, 121] on div "Gigel SRL, CNP: {{[DOMAIN_NAME]_cnp}}, cu adresa Acolo, Tel 07777, e-mail {{[DO…" at bounding box center [339, 119] width 434 height 15
drag, startPoint x: 270, startPoint y: 123, endPoint x: 312, endPoint y: 124, distance: 42.6
click at [312, 124] on div "Gigel SRL, CUI XX Xx XXX, cu adresa Acolo, Tel 07777, e-mail {{[DOMAIN_NAME]}},…" at bounding box center [339, 119] width 434 height 15
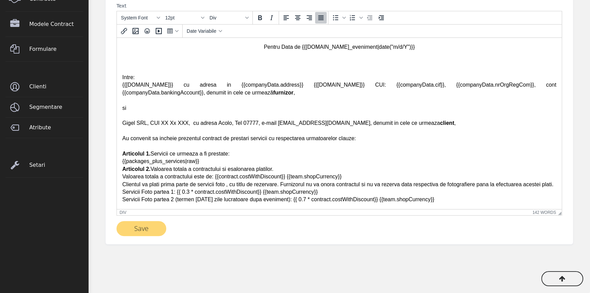
click at [202, 164] on div "{{packages_plus_services|raw}}" at bounding box center [339, 160] width 434 height 7
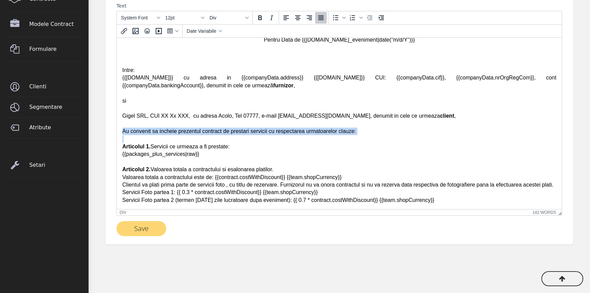
drag, startPoint x: 122, startPoint y: 131, endPoint x: 252, endPoint y: 137, distance: 129.3
click at [252, 137] on body "Contract Prestari Servicii Pentru Data de {{[DOMAIN_NAME]_eveniment|date("m/d/Y…" at bounding box center [339, 111] width 434 height 184
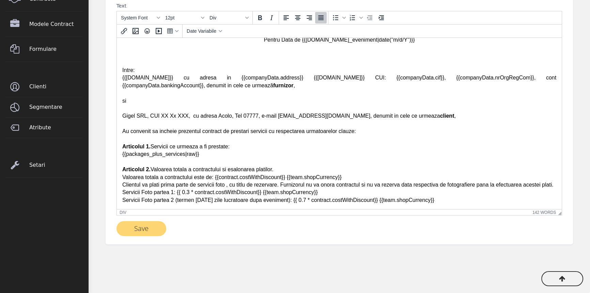
click at [168, 154] on div "{{packages_plus_services|raw}}" at bounding box center [339, 153] width 434 height 7
drag, startPoint x: 152, startPoint y: 146, endPoint x: 229, endPoint y: 142, distance: 77.5
click at [229, 143] on div "Articolul 1. Servicii ce urmeaza a fi prestate:" at bounding box center [339, 146] width 434 height 7
drag, startPoint x: 122, startPoint y: 184, endPoint x: 187, endPoint y: 184, distance: 64.4
click at [187, 184] on div "Clientul va plati prima parte de servicii foto , cu titlu de rezervare. Furnizo…" at bounding box center [339, 184] width 434 height 7
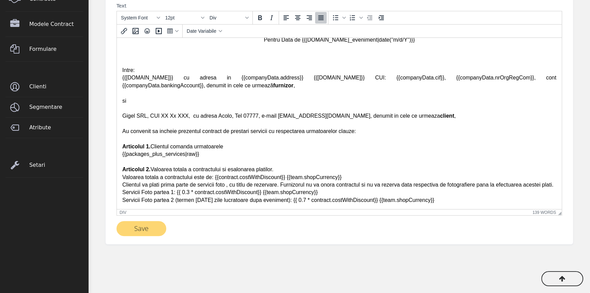
click at [193, 185] on div "Clientul va plati prima parte de servicii foto , cu titlu de rezervare. Furnizo…" at bounding box center [339, 184] width 434 height 7
drag, startPoint x: 192, startPoint y: 184, endPoint x: 226, endPoint y: 187, distance: 34.2
click at [226, 187] on div "Clientul va plati prima parte de servicii foto , cu titlu de rezervare. Furnizo…" at bounding box center [339, 184] width 434 height 7
click at [431, 201] on div "Servicii Foto partea 1: {{ 0.3 * contract.costWithDiscount}} {{team.shopCurrenc…" at bounding box center [339, 195] width 434 height 15
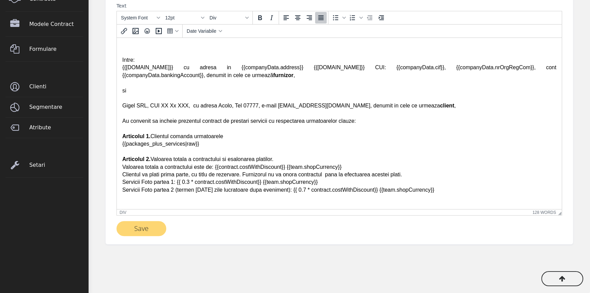
scroll to position [41, 0]
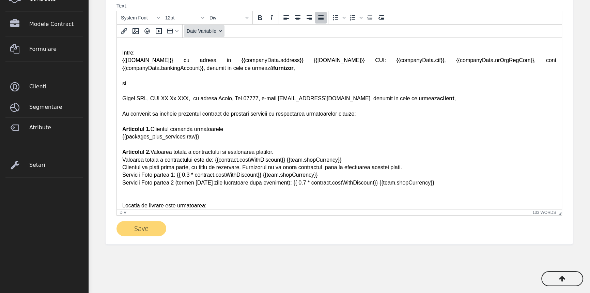
click at [197, 30] on span "Date Variabile" at bounding box center [202, 30] width 30 height 5
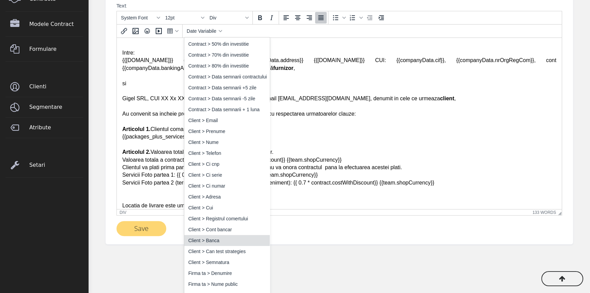
scroll to position [110, 0]
click at [226, 247] on div "Client > Can test strategies" at bounding box center [227, 251] width 79 height 8
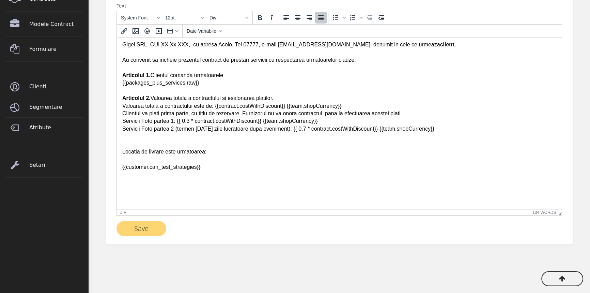
scroll to position [102, 0]
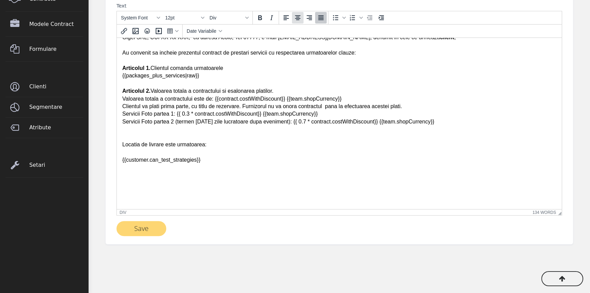
click at [295, 17] on icon "Align center" at bounding box center [298, 18] width 8 height 8
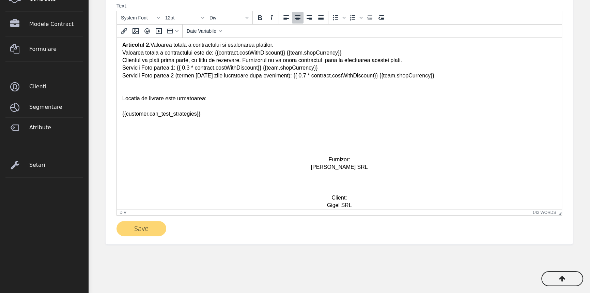
scroll to position [156, 0]
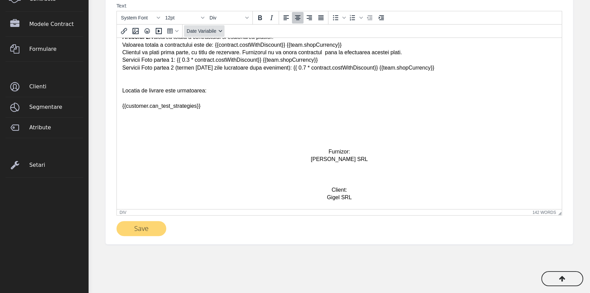
click at [200, 31] on span "Date Variabile" at bounding box center [202, 30] width 30 height 5
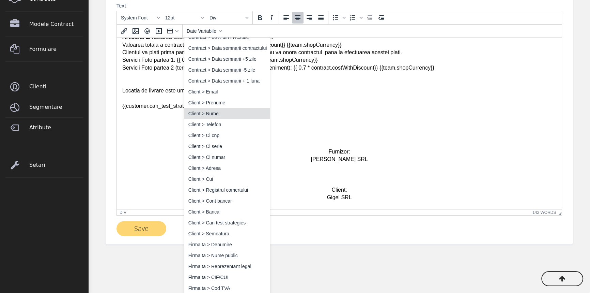
scroll to position [139, 0]
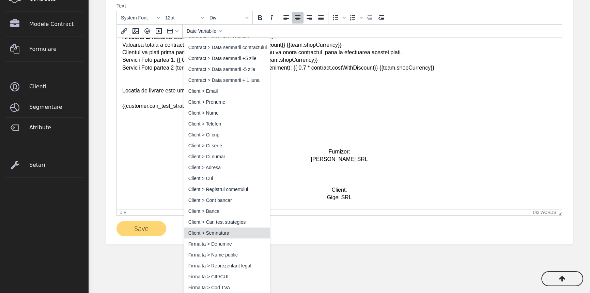
click at [233, 232] on div "Client > Semnatura" at bounding box center [227, 233] width 79 height 8
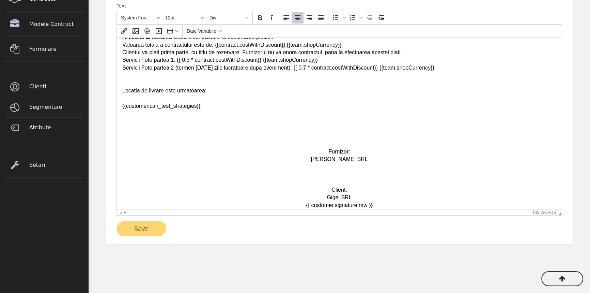
click at [368, 163] on div "Ionut John&John SRL" at bounding box center [339, 158] width 434 height 7
click at [196, 32] on span "Date Variabile" at bounding box center [202, 30] width 30 height 5
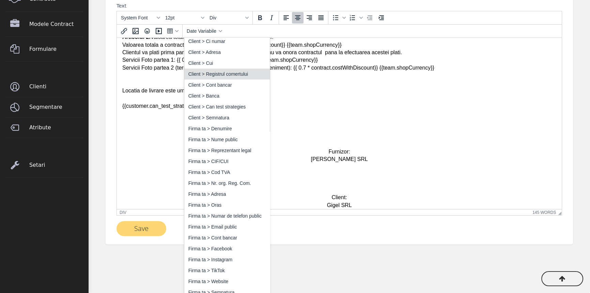
scroll to position [259, 0]
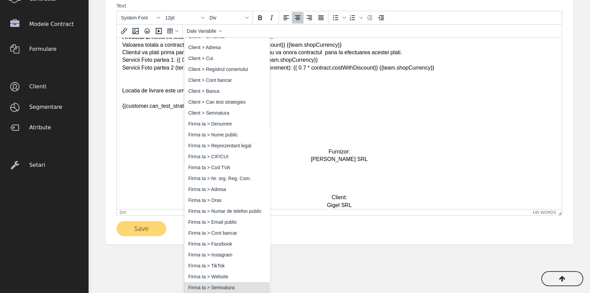
click at [230, 284] on div "Firma ta > Semnatura" at bounding box center [227, 287] width 79 height 8
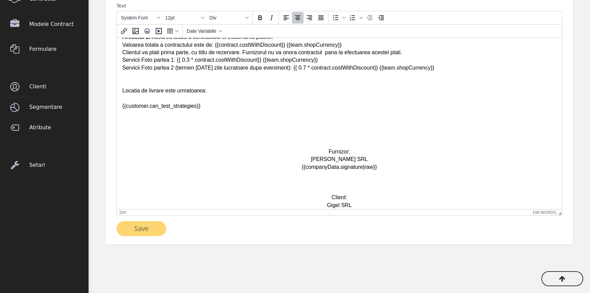
click at [336, 182] on div at bounding box center [339, 182] width 434 height 7
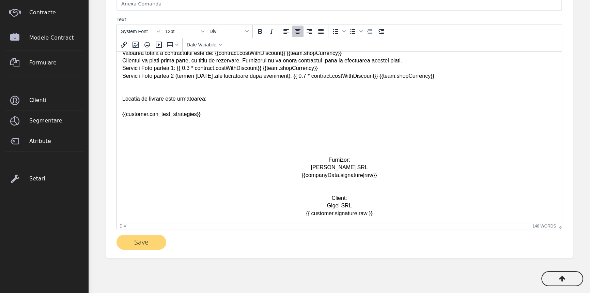
scroll to position [184, 0]
click at [140, 242] on button "Save" at bounding box center [142, 241] width 50 height 15
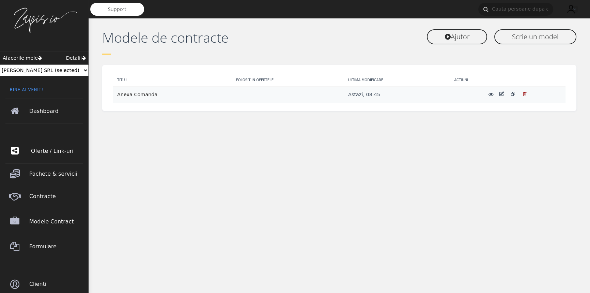
click at [40, 153] on span "Oferte / Link-uri" at bounding box center [58, 150] width 54 height 19
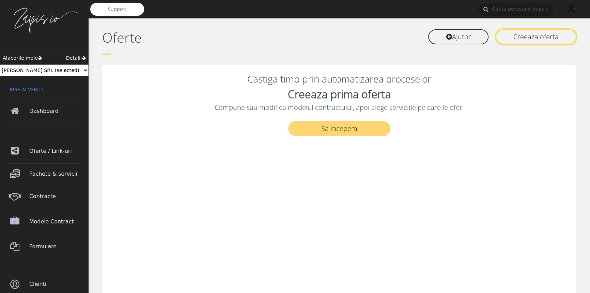
click at [538, 40] on link "Creeaza oferta" at bounding box center [536, 36] width 81 height 15
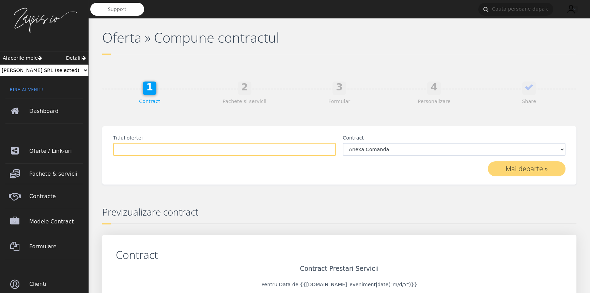
click at [246, 148] on input "Titlul ofertei" at bounding box center [224, 149] width 223 height 13
type input "Comanda Gigel"
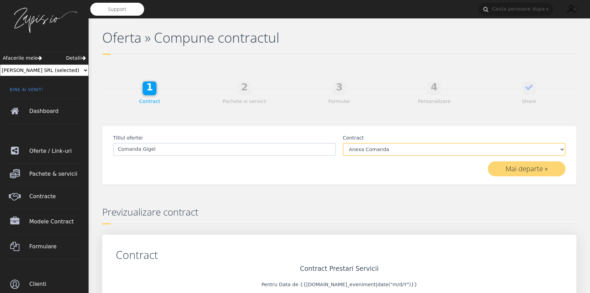
click at [415, 151] on select "Anexa Comanda" at bounding box center [454, 149] width 223 height 13
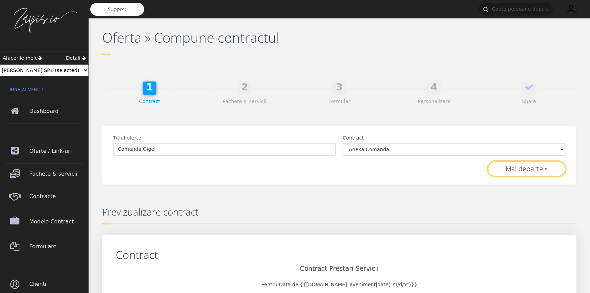
click at [515, 171] on button "Mai departe »" at bounding box center [527, 168] width 78 height 15
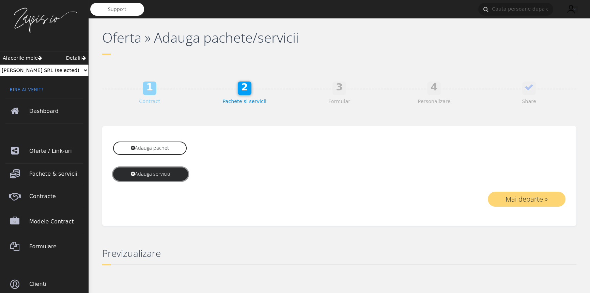
click at [155, 170] on link "Adauga serviciu" at bounding box center [150, 173] width 75 height 13
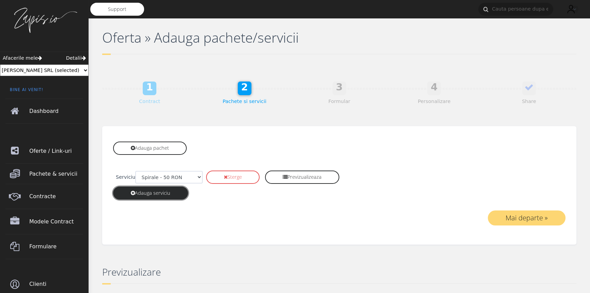
click at [150, 196] on link "Adauga serviciu" at bounding box center [150, 192] width 75 height 13
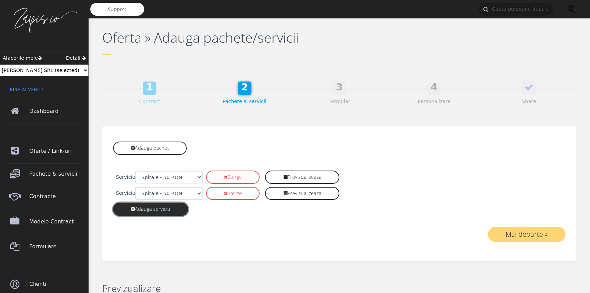
click at [146, 212] on link "Adauga serviciu" at bounding box center [150, 208] width 75 height 13
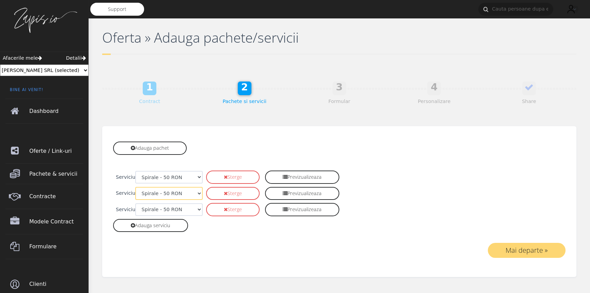
click at [163, 194] on select "Spirale - 50 [PERSON_NAME] - 20 [PERSON_NAME] Bar - 22 [PERSON_NAME]" at bounding box center [168, 193] width 67 height 13
select select "191"
click at [135, 187] on select "Spirale - 50 [PERSON_NAME] - 20 [PERSON_NAME] Bar - 22 [PERSON_NAME]" at bounding box center [168, 193] width 67 height 13
click at [163, 211] on select "Spirale - 50 RON croissant - 20 RON Crunch Bar - 22 RON" at bounding box center [168, 209] width 67 height 13
select select "192"
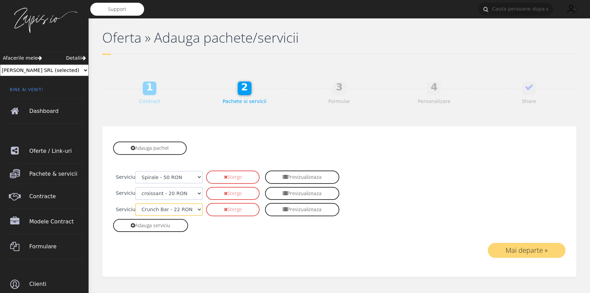
click at [135, 203] on select "Spirale - 50 RON croissant - 20 RON Crunch Bar - 22 RON" at bounding box center [168, 209] width 67 height 13
click at [535, 249] on button "Mai departe »" at bounding box center [527, 250] width 78 height 15
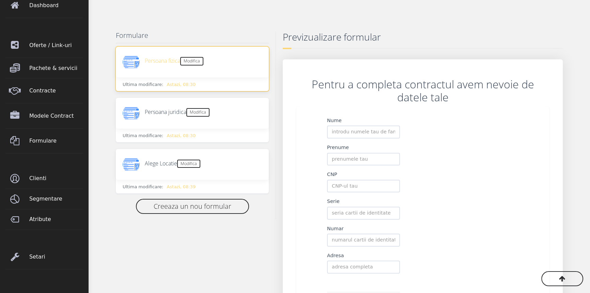
scroll to position [106, 0]
click at [228, 169] on div "Alege Locatie Modifica" at bounding box center [192, 163] width 153 height 31
select select
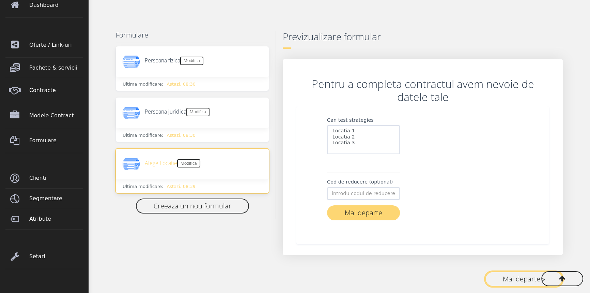
click at [524, 279] on button "Mai departe »" at bounding box center [524, 278] width 78 height 15
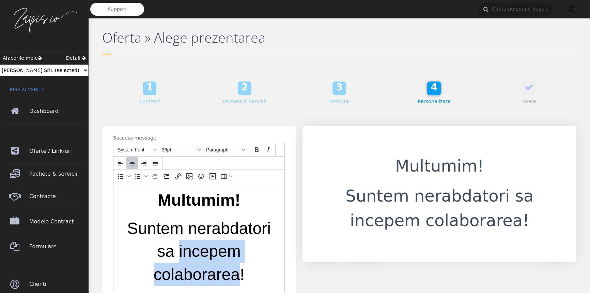
drag, startPoint x: 178, startPoint y: 253, endPoint x: 238, endPoint y: 277, distance: 65.3
click at [238, 277] on span "Suntem nerabdatori sa incepem colaborarea!" at bounding box center [199, 251] width 144 height 64
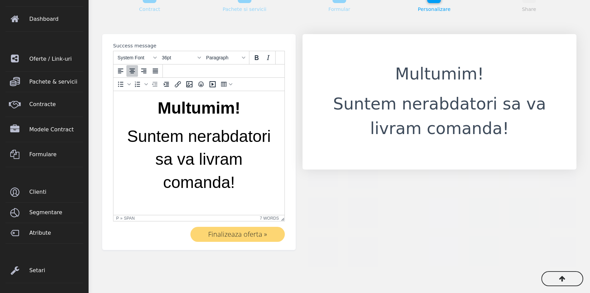
scroll to position [93, 0]
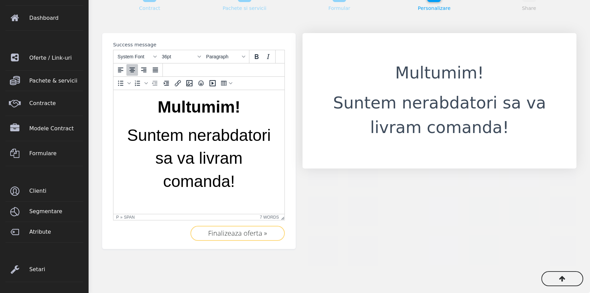
click at [240, 234] on button "Finalizeaza oferta »" at bounding box center [238, 233] width 94 height 15
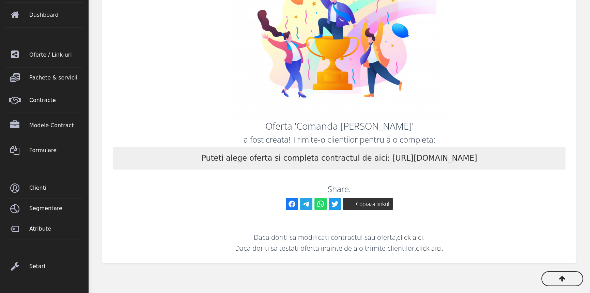
scroll to position [96, 0]
click at [363, 201] on button "Copiaza linkul" at bounding box center [368, 203] width 50 height 12
click at [44, 127] on span "Modele Contract" at bounding box center [58, 125] width 54 height 19
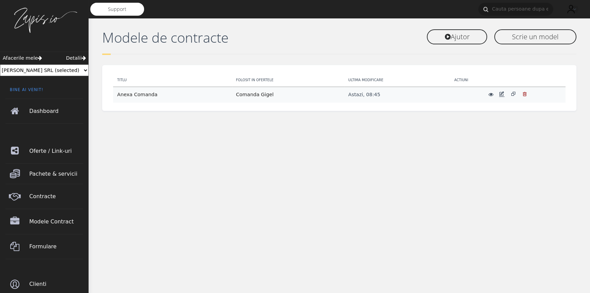
click at [499, 94] on icon at bounding box center [501, 93] width 5 height 5
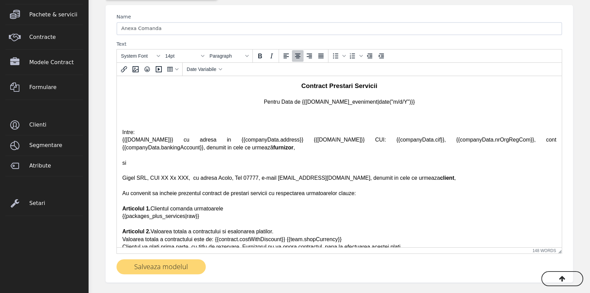
scroll to position [161, 0]
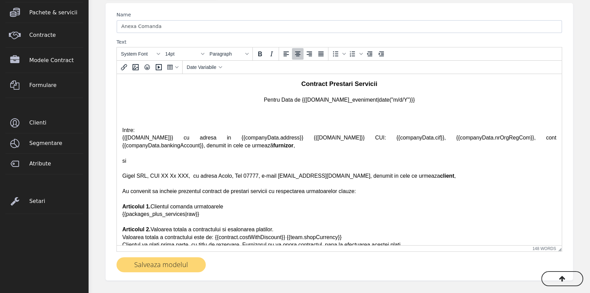
click at [126, 155] on div "si" at bounding box center [339, 156] width 434 height 15
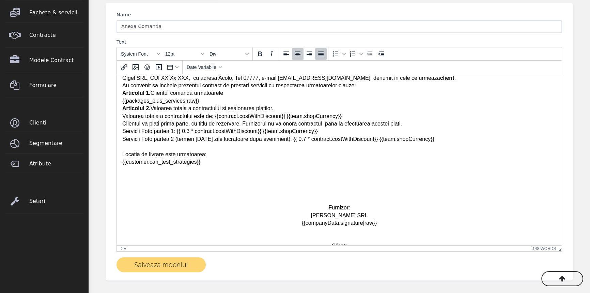
scroll to position [108, 0]
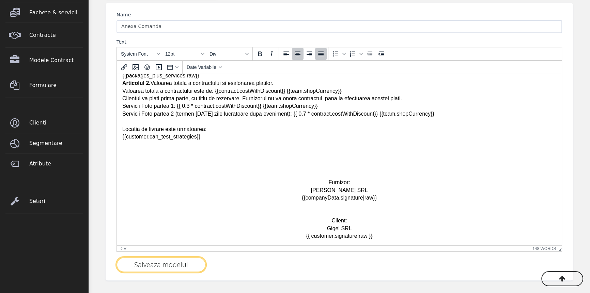
click at [158, 265] on button "Salveaza modelul" at bounding box center [161, 264] width 89 height 15
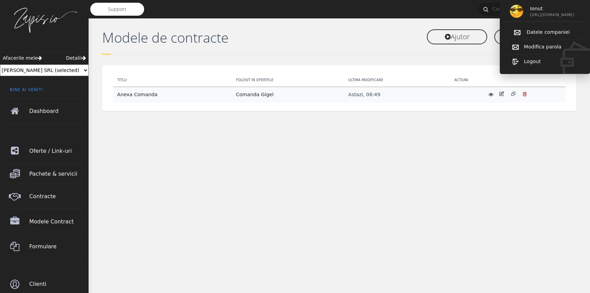
click at [547, 28] on link "Datele companiei" at bounding box center [544, 32] width 79 height 14
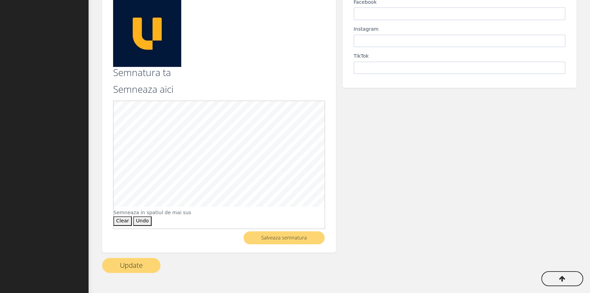
scroll to position [416, 0]
click at [277, 237] on button "Salveaza semnatura" at bounding box center [284, 237] width 81 height 13
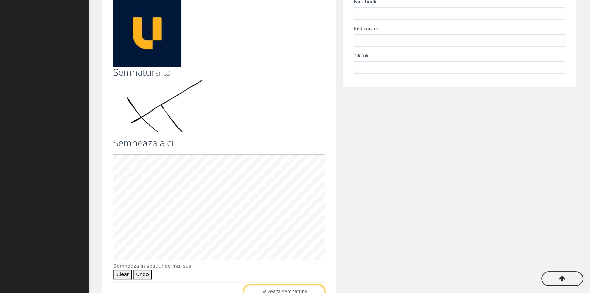
scroll to position [475, 0]
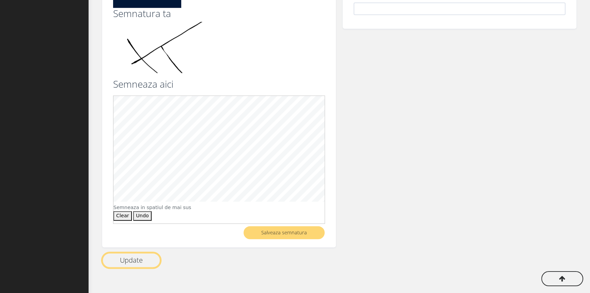
click at [138, 259] on button "Update" at bounding box center [131, 260] width 58 height 15
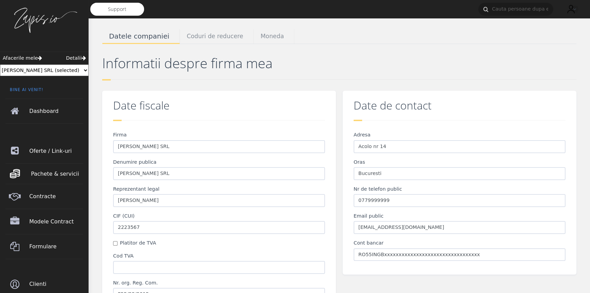
click at [48, 173] on span "Pachete & servicii" at bounding box center [58, 173] width 54 height 19
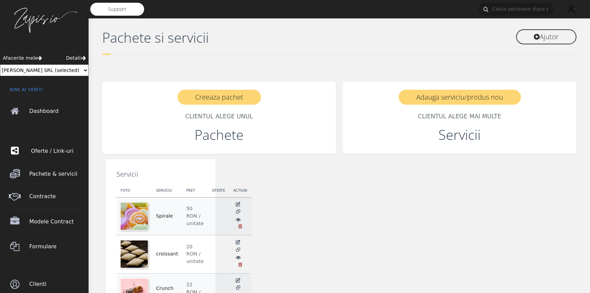
click at [51, 152] on span "Oferte / Link-uri" at bounding box center [58, 150] width 54 height 19
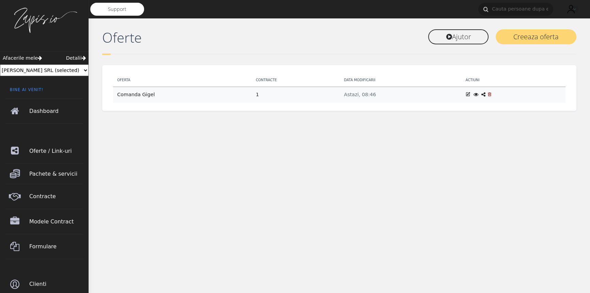
click at [482, 94] on icon at bounding box center [484, 94] width 4 height 5
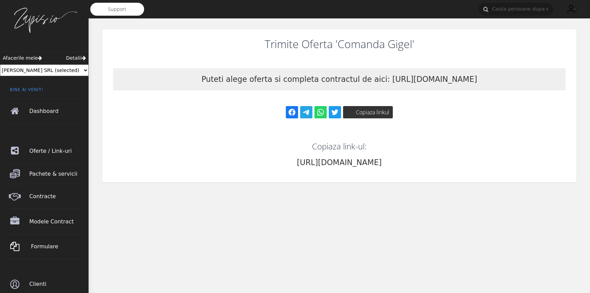
click at [31, 248] on span "Formulare" at bounding box center [58, 246] width 54 height 19
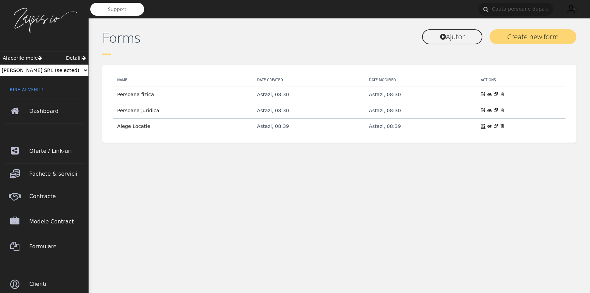
click at [481, 125] on icon at bounding box center [483, 125] width 5 height 5
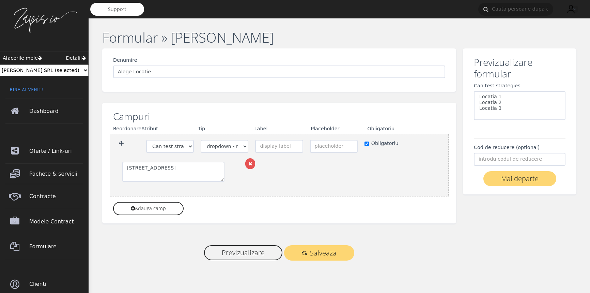
select select
click at [271, 146] on input "text" at bounding box center [279, 146] width 48 height 13
type input "Alege Locatia"
click at [320, 256] on span "Salveaza" at bounding box center [323, 252] width 27 height 7
select select
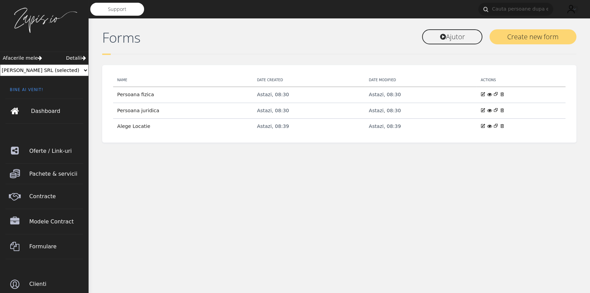
click at [48, 109] on span "Dashboard" at bounding box center [58, 111] width 54 height 19
click at [41, 109] on span "Dashboard" at bounding box center [58, 111] width 54 height 19
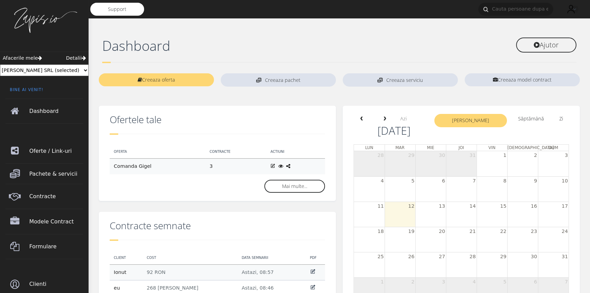
click at [61, 70] on select "Change Team [PERSON_NAME] SRL (selected) » creeaza o echipa noua" at bounding box center [44, 70] width 89 height 12
select select "/p/team/first"
click at [0, 64] on select "Change Team John&John SRL (selected) » creeaza o echipa noua" at bounding box center [44, 70] width 89 height 12
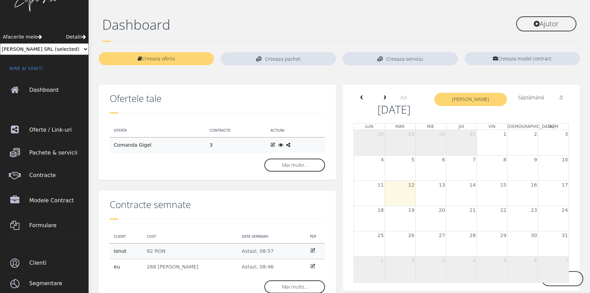
scroll to position [19, 0]
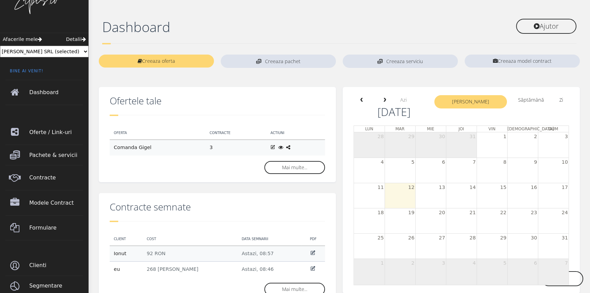
click at [286, 147] on icon at bounding box center [288, 147] width 4 height 5
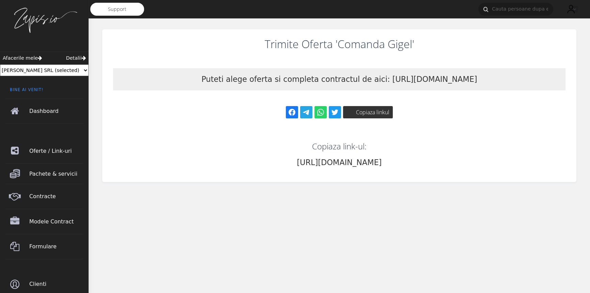
drag, startPoint x: 320, startPoint y: 161, endPoint x: 474, endPoint y: 164, distance: 154.4
click at [474, 85] on p "http://app.zapis.io/client/89aa2408-e589-44ec-8e1c-fe7f1bc8dd33" at bounding box center [339, 80] width 276 height 12
click at [405, 138] on div "Trimite Oferta 'Comanda Gigel' Puteti alege oferta si completa contractul de ai…" at bounding box center [339, 105] width 474 height 153
click at [375, 112] on button "Copiaza linkul" at bounding box center [368, 112] width 50 height 12
click at [367, 106] on button "Copiaza linkul" at bounding box center [368, 112] width 50 height 12
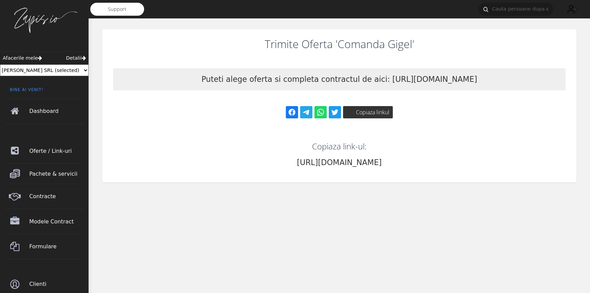
drag, startPoint x: 313, startPoint y: 165, endPoint x: 381, endPoint y: 166, distance: 68.2
click at [381, 85] on p "http://app.zapis.io/client/89aa2408-e589-44ec-8e1c-fe7f1bc8dd33" at bounding box center [339, 80] width 276 height 12
click at [315, 85] on p "http://app.zapis.io/client/89aa2408-e589-44ec-8e1c-fe7f1bc8dd33" at bounding box center [339, 80] width 276 height 12
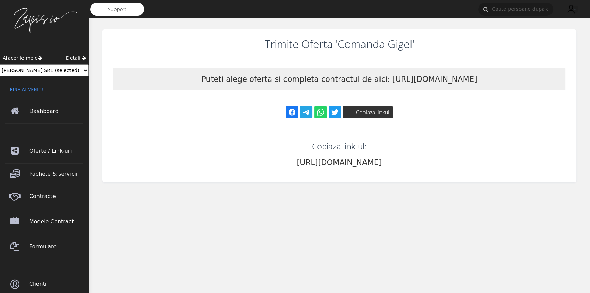
click at [315, 85] on p "http://app.zapis.io/client/89aa2408-e589-44ec-8e1c-fe7f1bc8dd33" at bounding box center [339, 80] width 276 height 12
drag, startPoint x: 232, startPoint y: 164, endPoint x: 499, endPoint y: 180, distance: 267.4
click at [499, 180] on div "Trimite Oferta 'Comanda Gigel' Puteti alege oferta si completa contractul de ai…" at bounding box center [339, 105] width 474 height 153
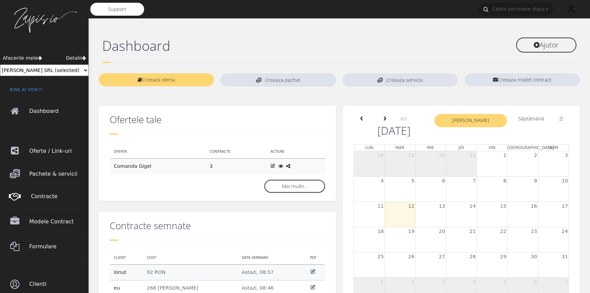
click at [35, 195] on span "Contracte" at bounding box center [58, 196] width 54 height 19
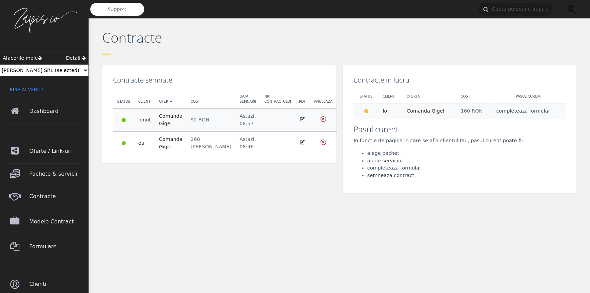
drag, startPoint x: 140, startPoint y: 170, endPoint x: 183, endPoint y: 183, distance: 44.8
click at [183, 183] on div "Contracte semnate Status Client Oferta Cost Data semnarii Nr. contractului PDF …" at bounding box center [219, 131] width 241 height 133
click at [154, 201] on div "Contracte Contracte semnate Status Client Oferta Cost Data semnarii Nr. contrac…" at bounding box center [339, 121] width 474 height 185
drag, startPoint x: 112, startPoint y: 121, endPoint x: 197, endPoint y: 156, distance: 91.8
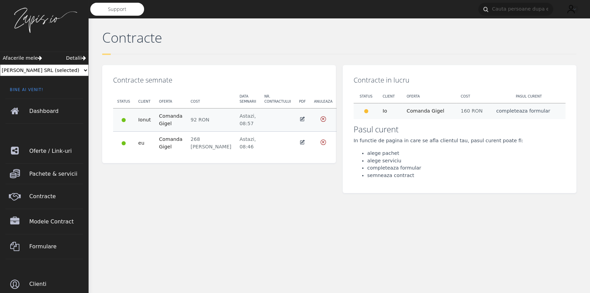
click at [197, 156] on div "Contracte semnate Status Client Oferta Cost Data semnarii Nr. contractului PDF …" at bounding box center [219, 114] width 234 height 98
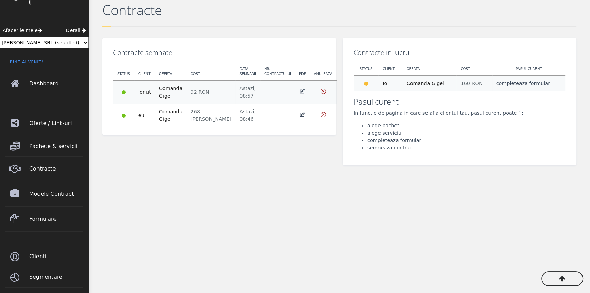
scroll to position [27, 0]
click at [170, 68] on th "Oferta" at bounding box center [171, 71] width 32 height 19
drag, startPoint x: 512, startPoint y: 85, endPoint x: 549, endPoint y: 84, distance: 37.2
click at [549, 84] on td "completeaza formular" at bounding box center [529, 84] width 74 height 16
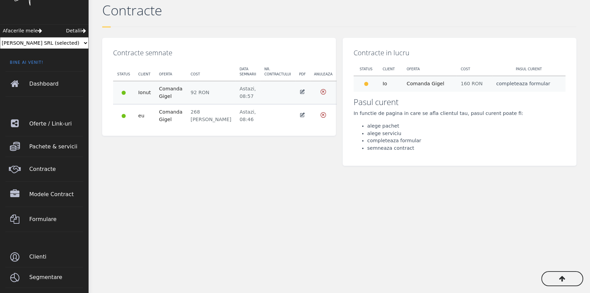
click at [276, 189] on div "Contracte Contracte semnate Status Client Oferta Cost Data semnarii Nr. contrac…" at bounding box center [340, 94] width 502 height 207
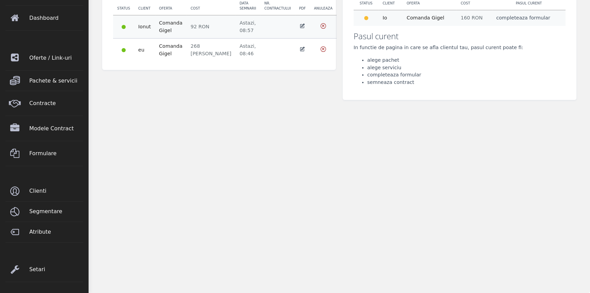
scroll to position [0, 0]
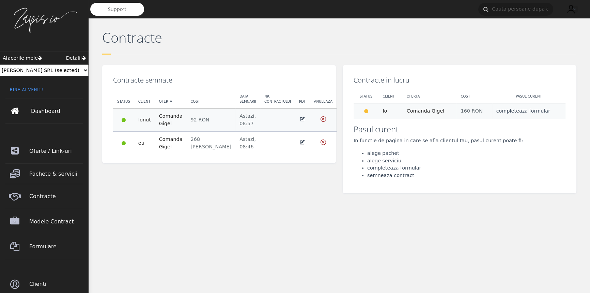
click at [36, 113] on span "Dashboard" at bounding box center [58, 111] width 54 height 19
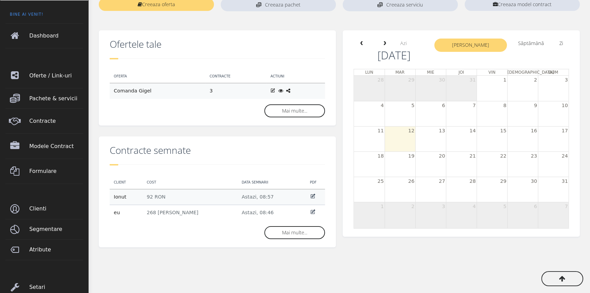
scroll to position [76, 0]
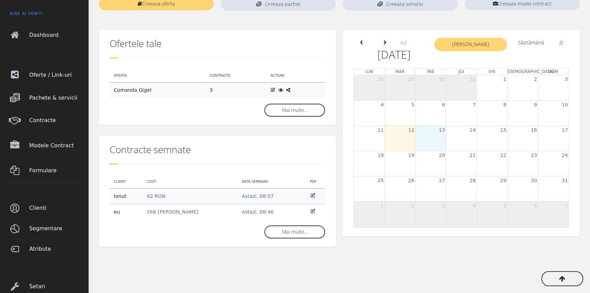
click at [432, 133] on td "13" at bounding box center [430, 130] width 31 height 9
click at [502, 133] on div "11 12 13 14 15 16 17" at bounding box center [461, 130] width 215 height 10
click at [526, 40] on button "Săptămână" at bounding box center [531, 43] width 34 height 10
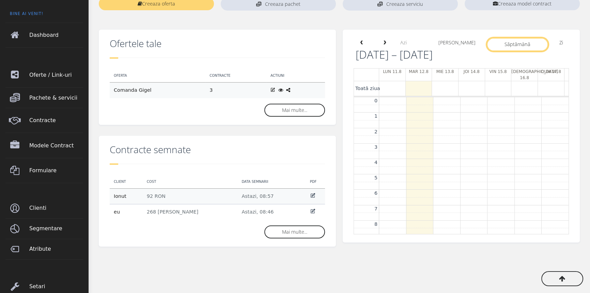
scroll to position [92, 0]
click at [473, 41] on button "[PERSON_NAME]" at bounding box center [457, 43] width 45 height 10
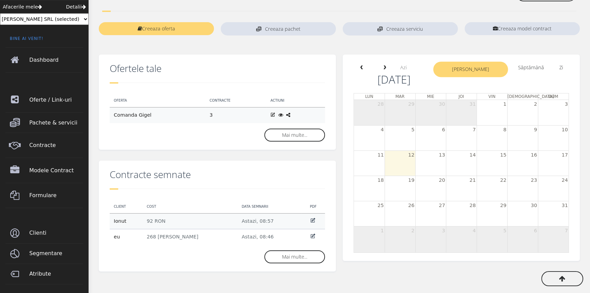
scroll to position [0, 0]
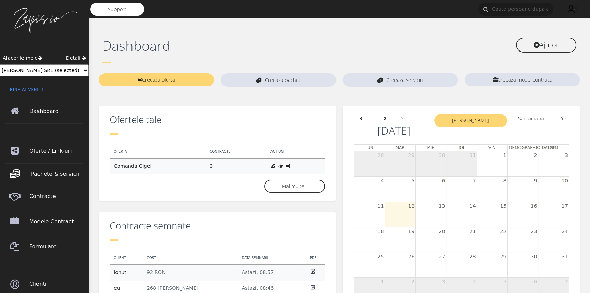
click at [56, 173] on span "Pachete & servicii" at bounding box center [58, 173] width 54 height 19
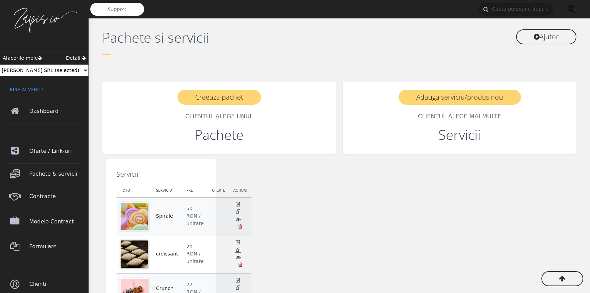
scroll to position [93, 0]
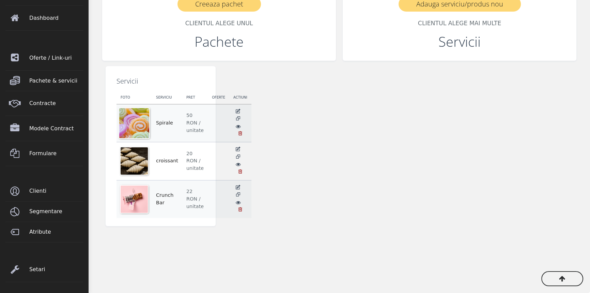
click at [131, 119] on div at bounding box center [134, 123] width 30 height 30
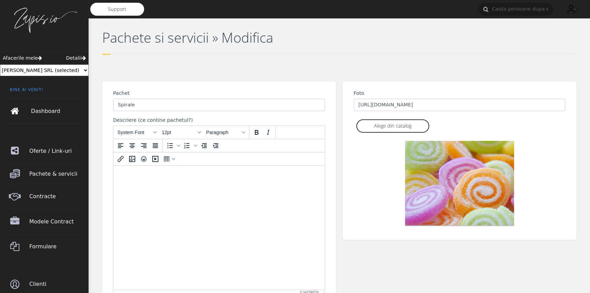
click at [55, 113] on span "Dashboard" at bounding box center [58, 111] width 54 height 19
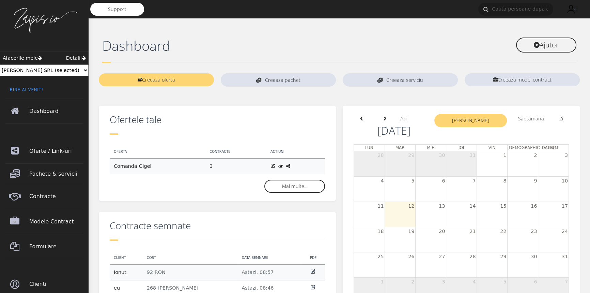
click at [47, 73] on select "Change Team John&John SRL (selected) » creeaza o echipa noua" at bounding box center [44, 70] width 89 height 12
select select "/p/team/first"
click at [0, 64] on select "Change Team John&John SRL (selected) » creeaza o echipa noua" at bounding box center [44, 70] width 89 height 12
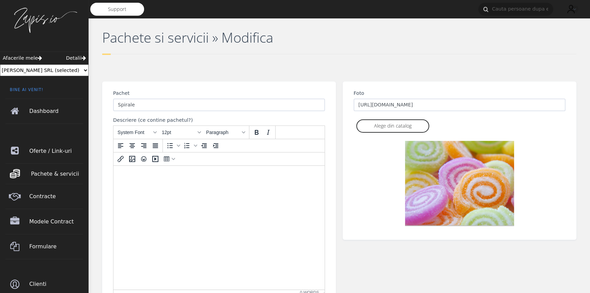
click at [46, 170] on span "Pachete & servicii" at bounding box center [58, 173] width 54 height 19
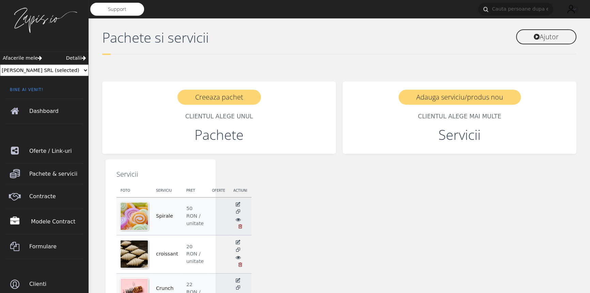
click at [43, 221] on span "Modele Contract" at bounding box center [58, 221] width 54 height 19
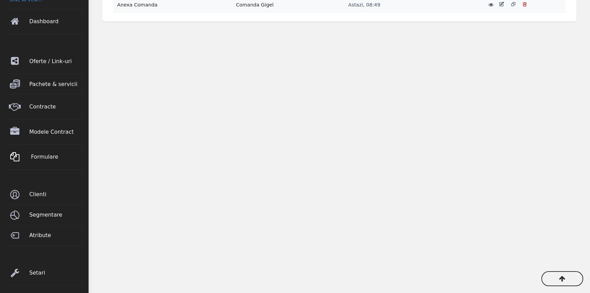
scroll to position [90, 0]
click at [41, 158] on span "Formulare" at bounding box center [58, 156] width 54 height 19
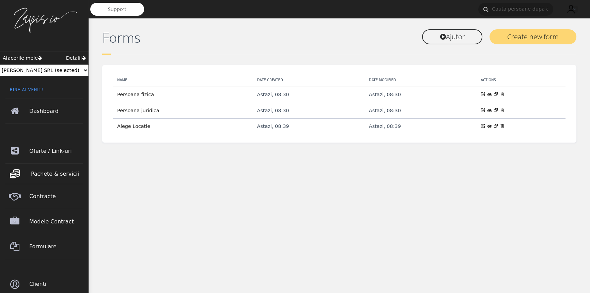
scroll to position [31, 0]
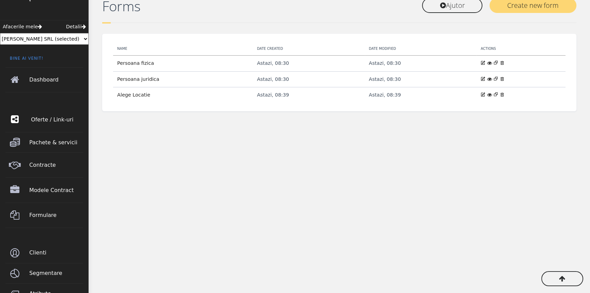
click at [38, 121] on span "Oferte / Link-uri" at bounding box center [58, 119] width 54 height 19
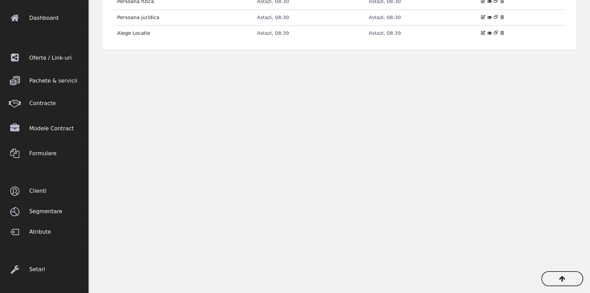
scroll to position [0, 0]
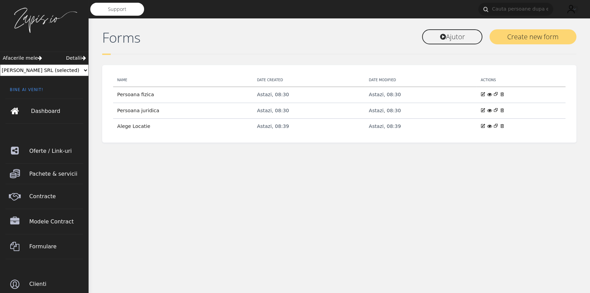
click at [41, 109] on span "Dashboard" at bounding box center [58, 111] width 54 height 19
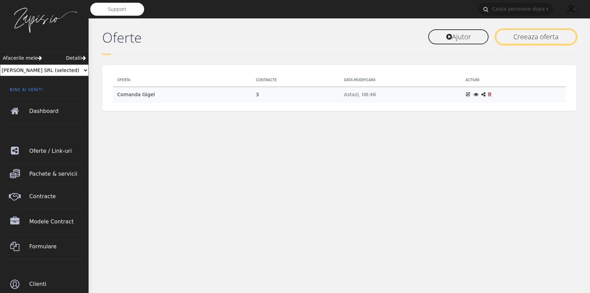
click at [518, 36] on link "Creeaza oferta" at bounding box center [536, 36] width 81 height 15
click at [416, 209] on div "Support Ionut Modifica parola" at bounding box center [340, 193] width 502 height 386
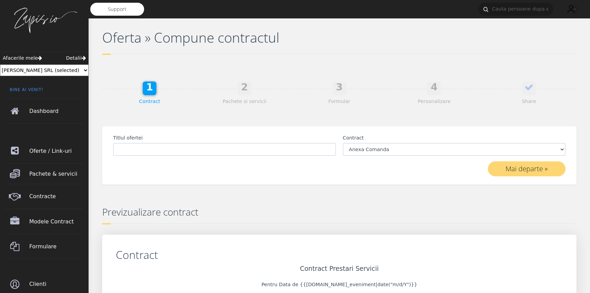
scroll to position [3, 0]
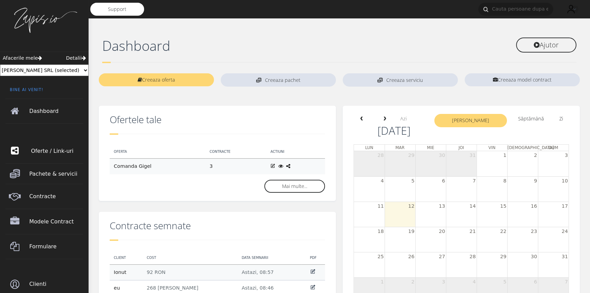
click at [52, 150] on span "Oferte / Link-uri" at bounding box center [58, 150] width 54 height 19
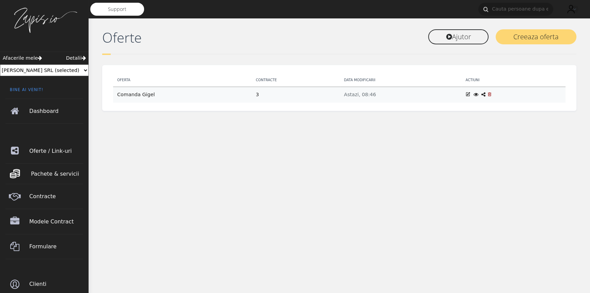
click at [56, 173] on span "Pachete & servicii" at bounding box center [58, 173] width 54 height 19
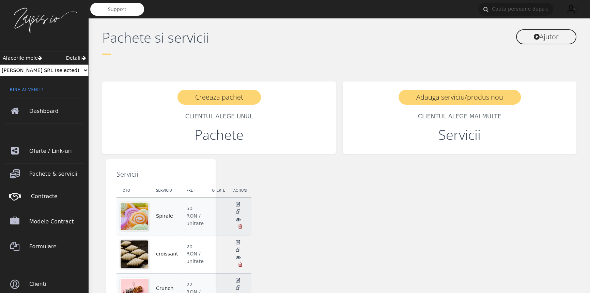
click at [44, 193] on span "Contracte" at bounding box center [58, 196] width 54 height 19
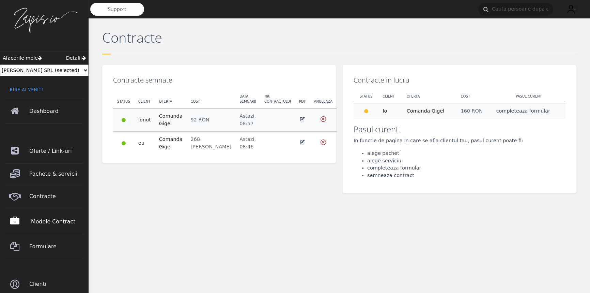
click at [53, 219] on span "Modele Contract" at bounding box center [58, 221] width 54 height 19
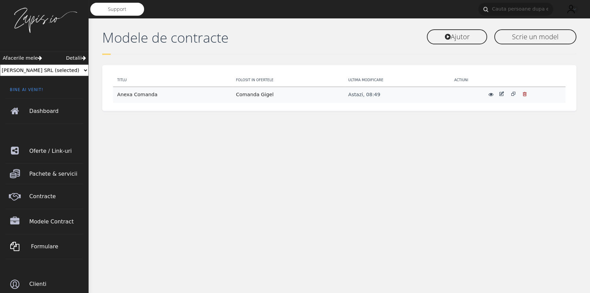
click at [44, 245] on span "Formulare" at bounding box center [58, 246] width 54 height 19
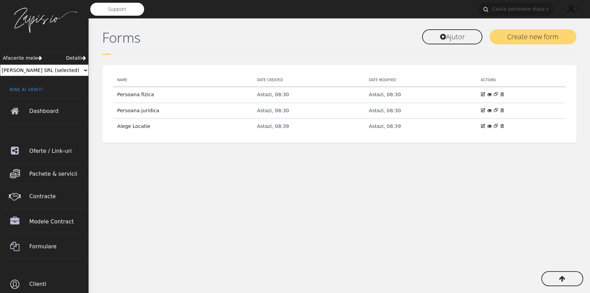
scroll to position [93, 0]
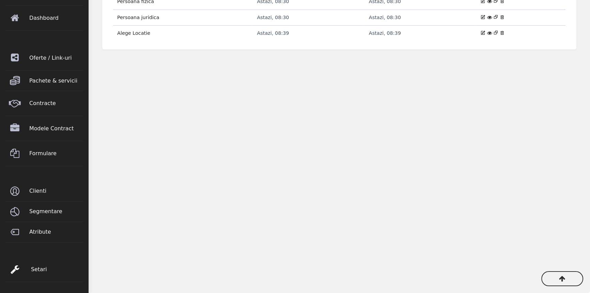
click at [32, 267] on span "Setari" at bounding box center [58, 269] width 54 height 19
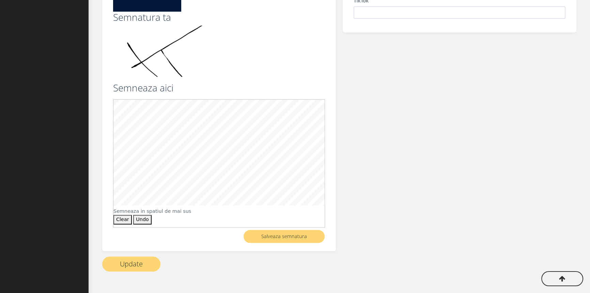
scroll to position [475, 0]
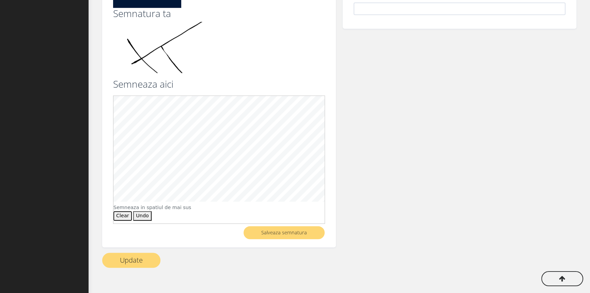
click at [122, 211] on button "Clear" at bounding box center [122, 216] width 18 height 10
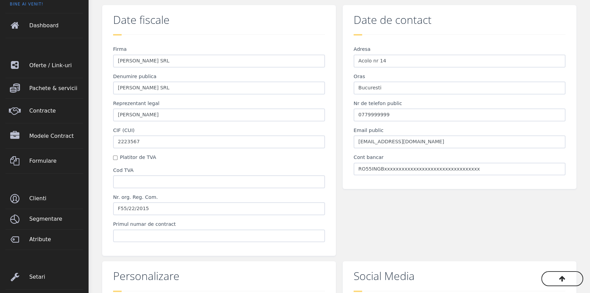
scroll to position [0, 0]
